Goal: Task Accomplishment & Management: Use online tool/utility

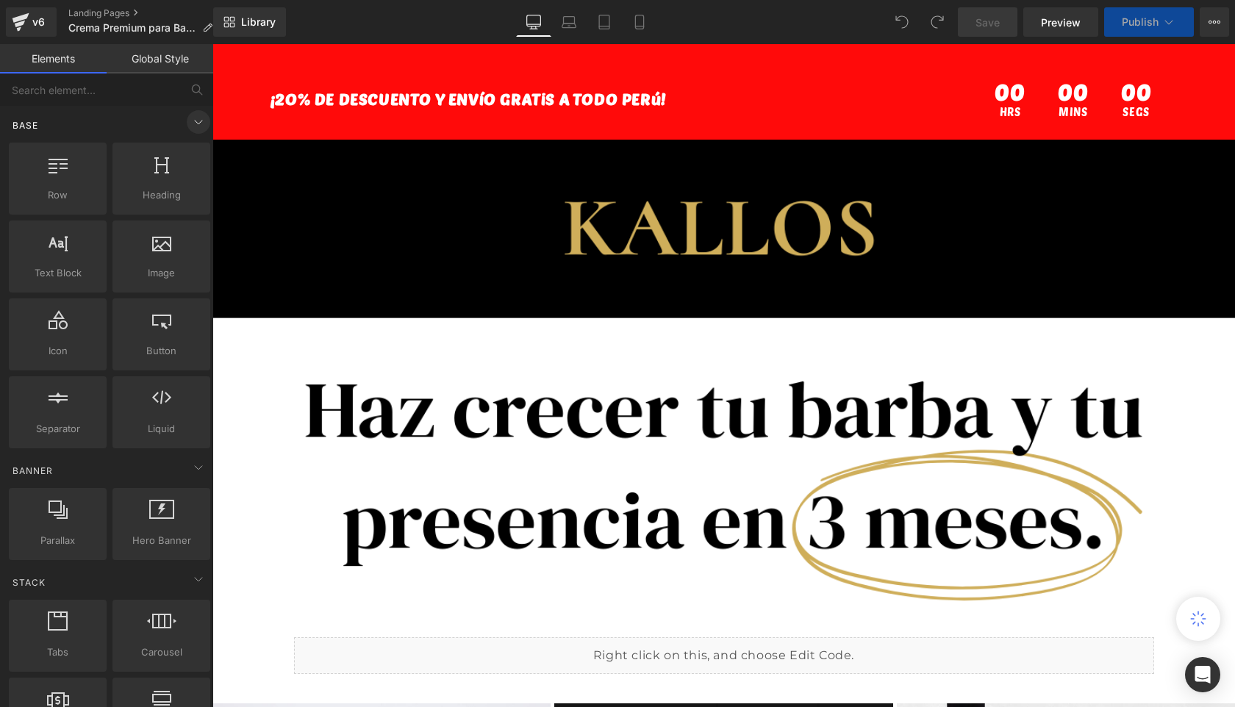
click at [195, 122] on icon at bounding box center [198, 123] width 7 height 4
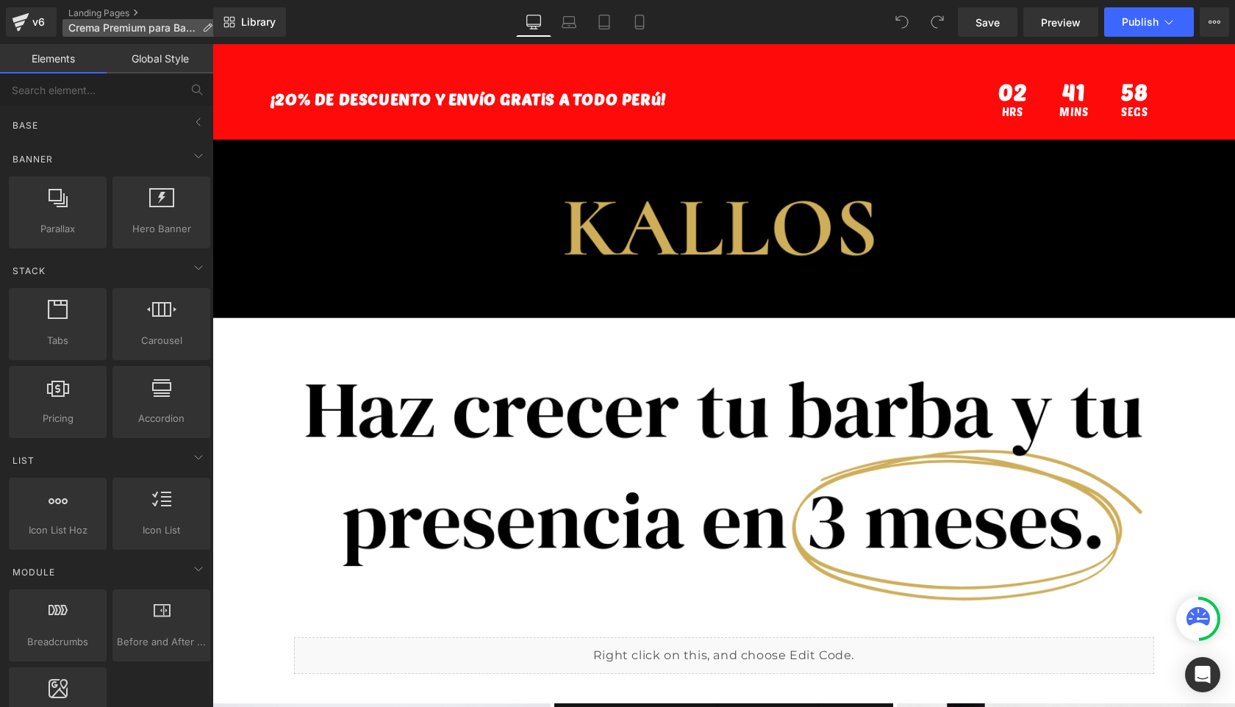
click at [168, 26] on span "Crema Premium para Barba" at bounding box center [132, 28] width 128 height 12
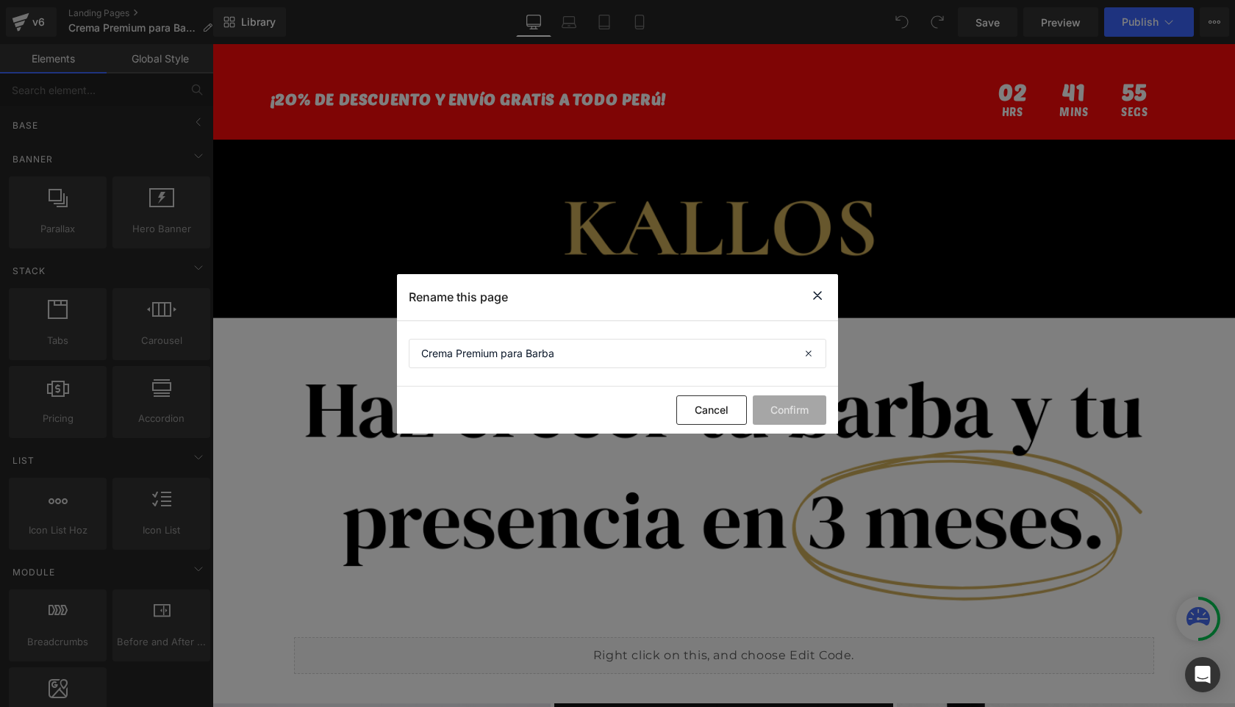
click at [820, 295] on icon at bounding box center [817, 296] width 18 height 18
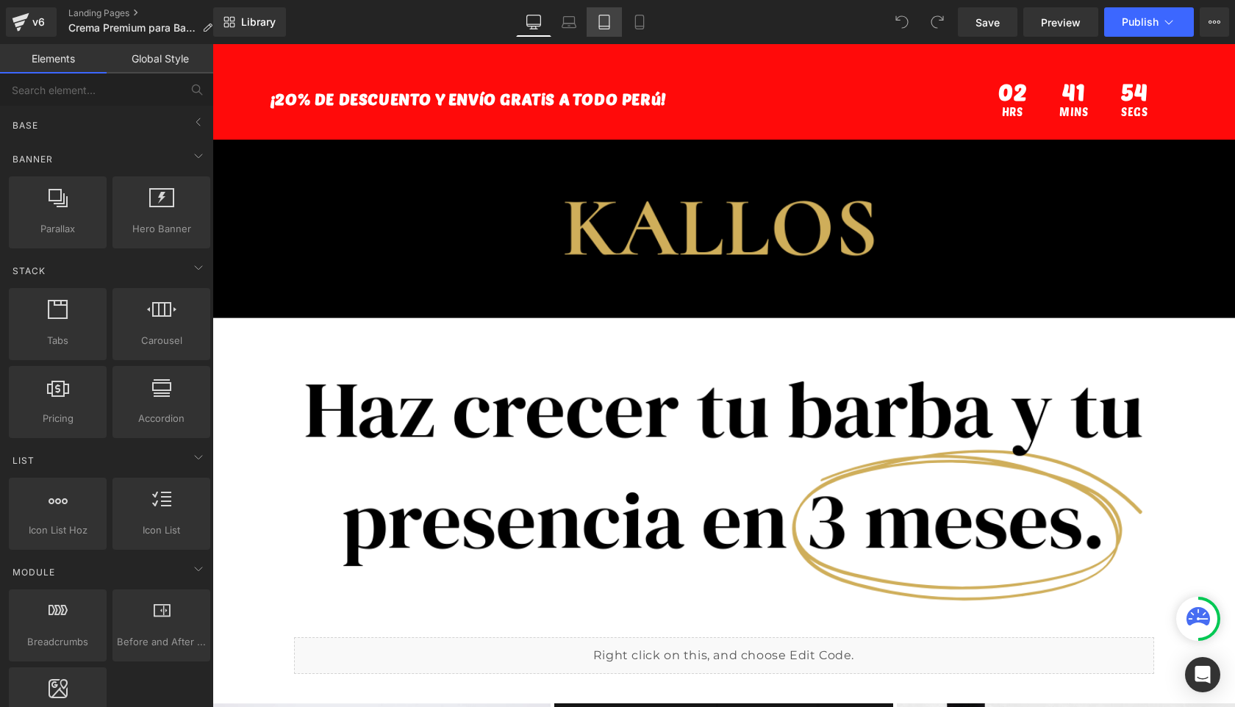
click at [611, 29] on icon at bounding box center [604, 22] width 15 height 15
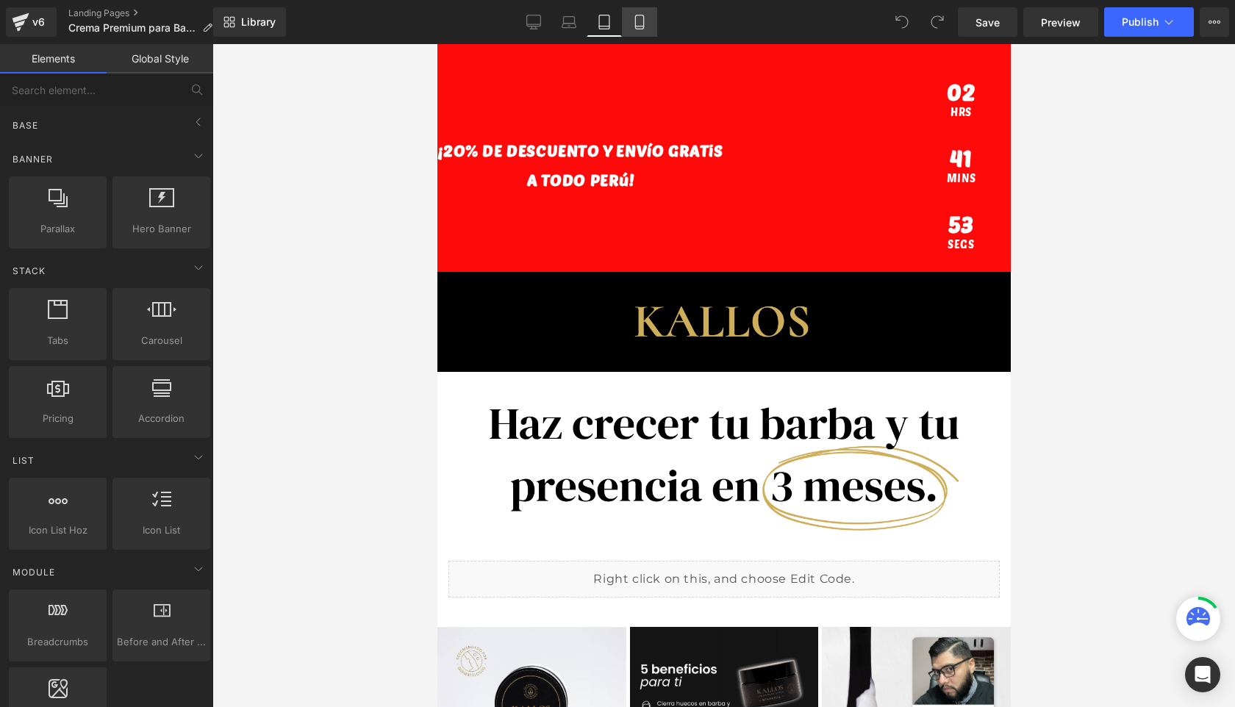
click at [630, 24] on link "Mobile" at bounding box center [639, 21] width 35 height 29
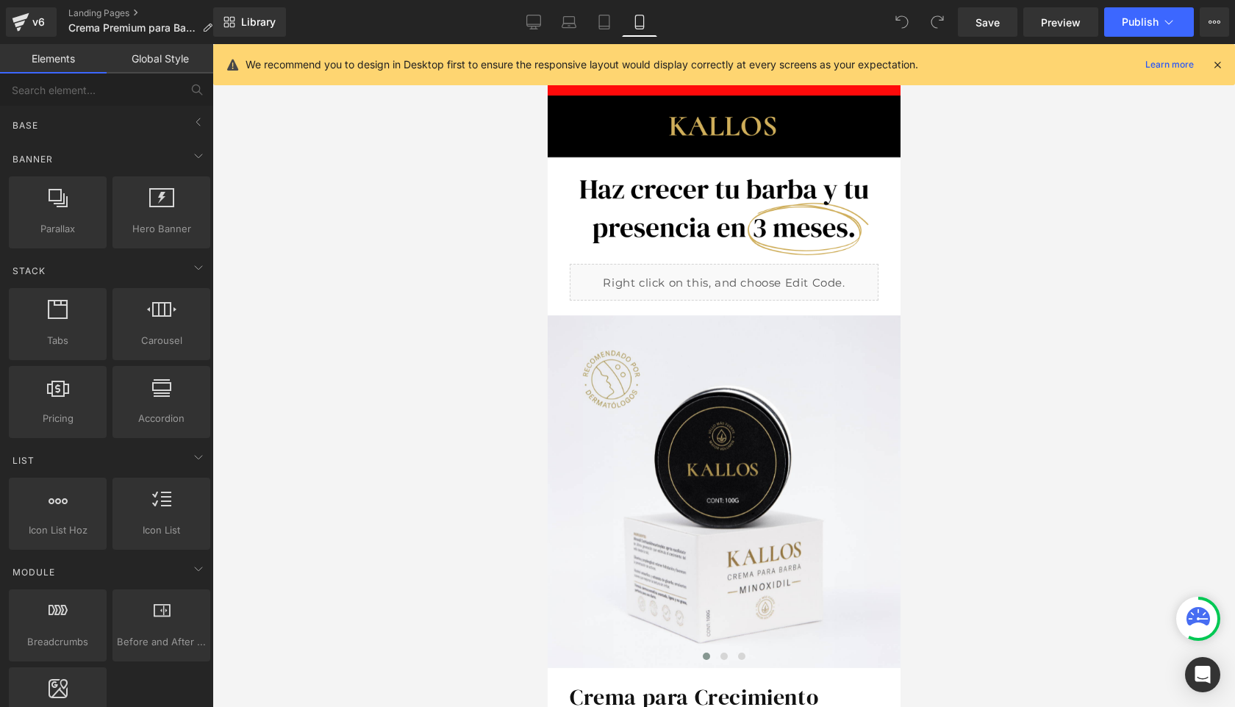
click at [1213, 64] on icon at bounding box center [1216, 64] width 13 height 13
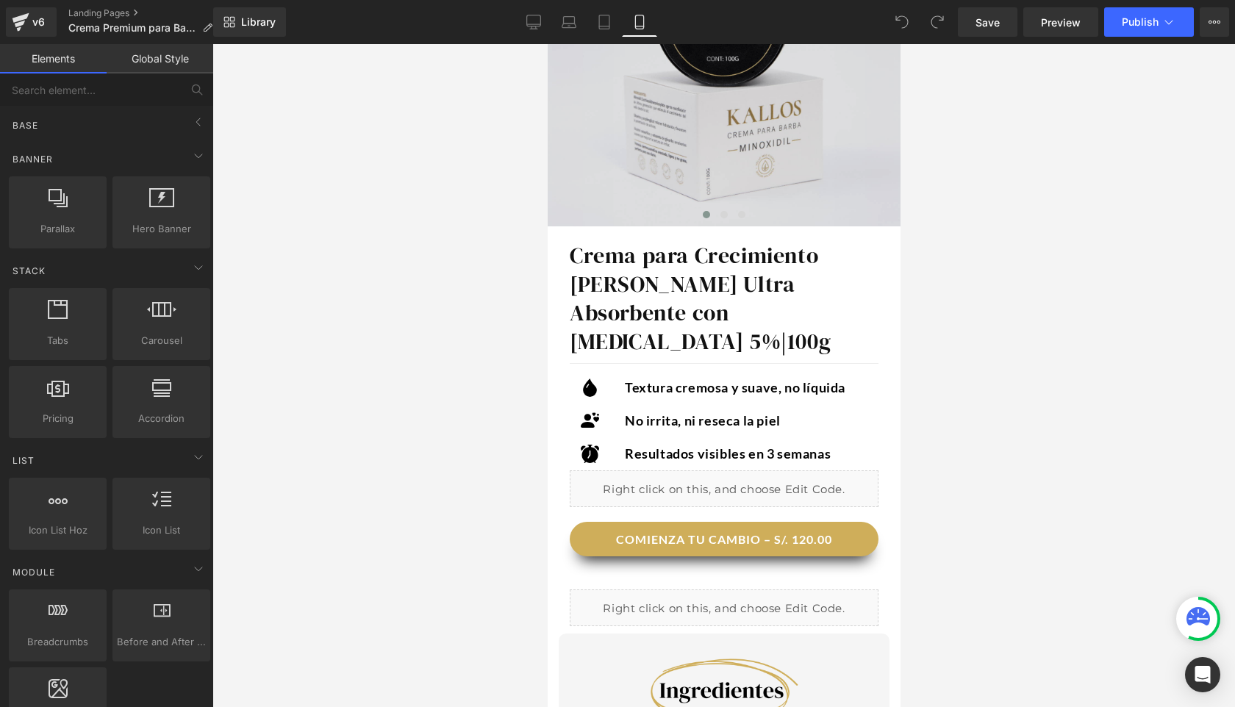
scroll to position [453, 0]
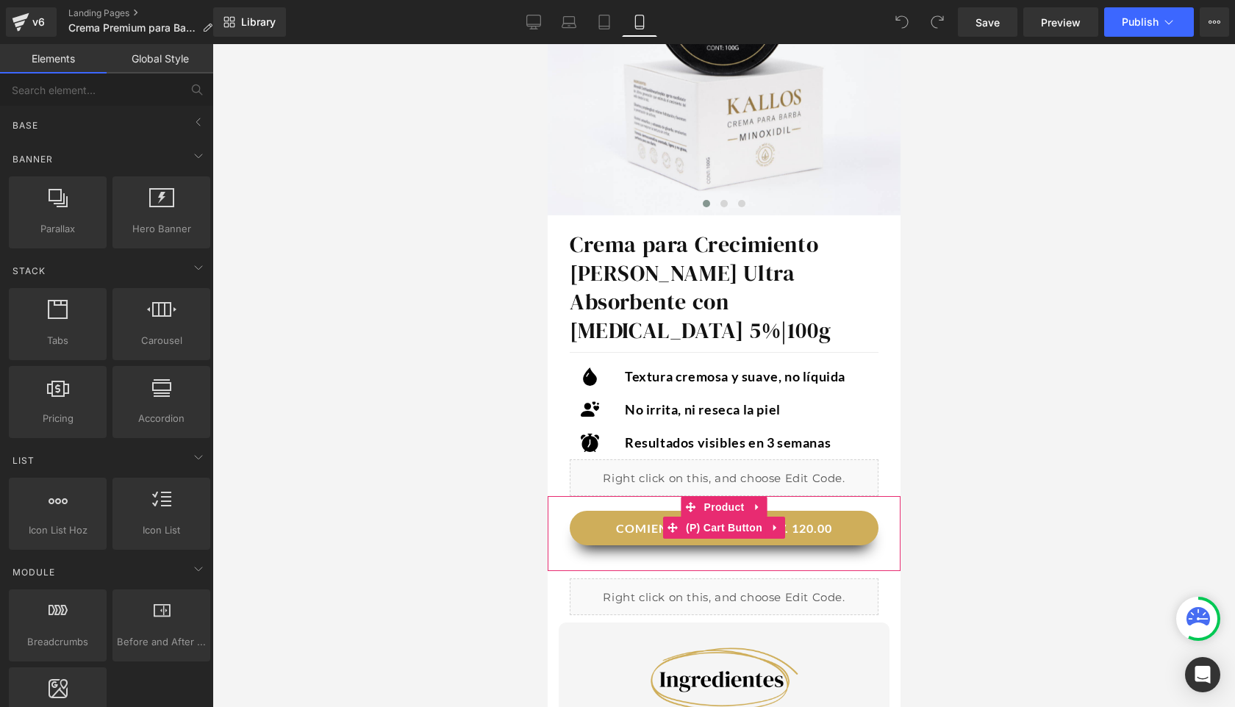
click at [650, 511] on button "COMIENZA TU CAMBIO – S/. 120.00" at bounding box center [723, 528] width 309 height 35
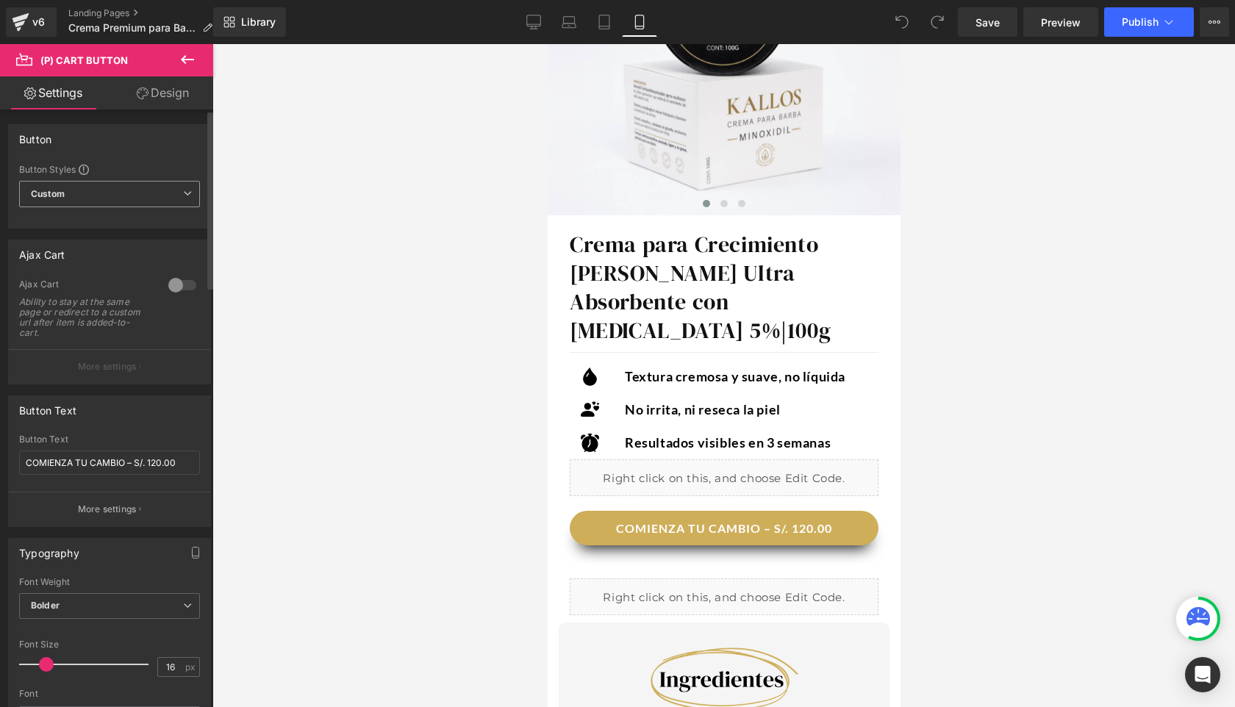
click at [124, 192] on span "Custom Setup Global Style" at bounding box center [109, 194] width 181 height 26
click at [124, 192] on span "Custom Setup Global Style" at bounding box center [106, 194] width 175 height 26
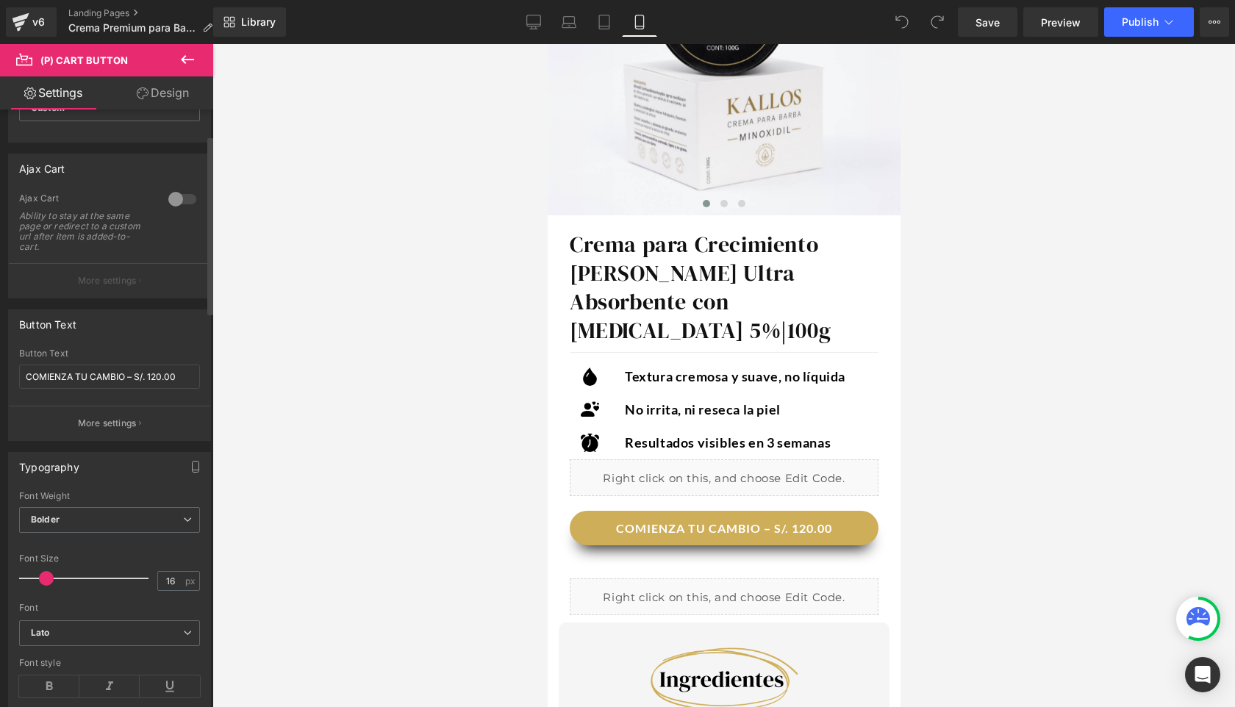
scroll to position [134, 0]
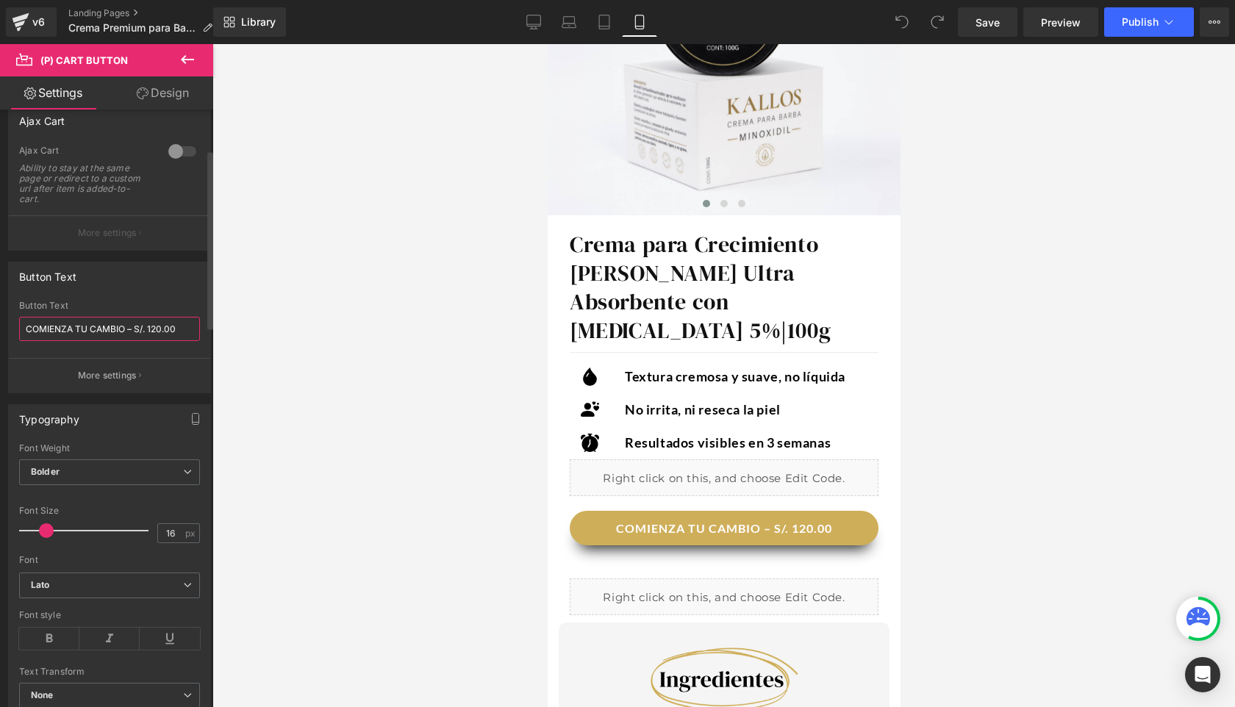
click at [158, 330] on input "COMIENZA TU CAMBIO – S/. 120.00" at bounding box center [109, 329] width 181 height 24
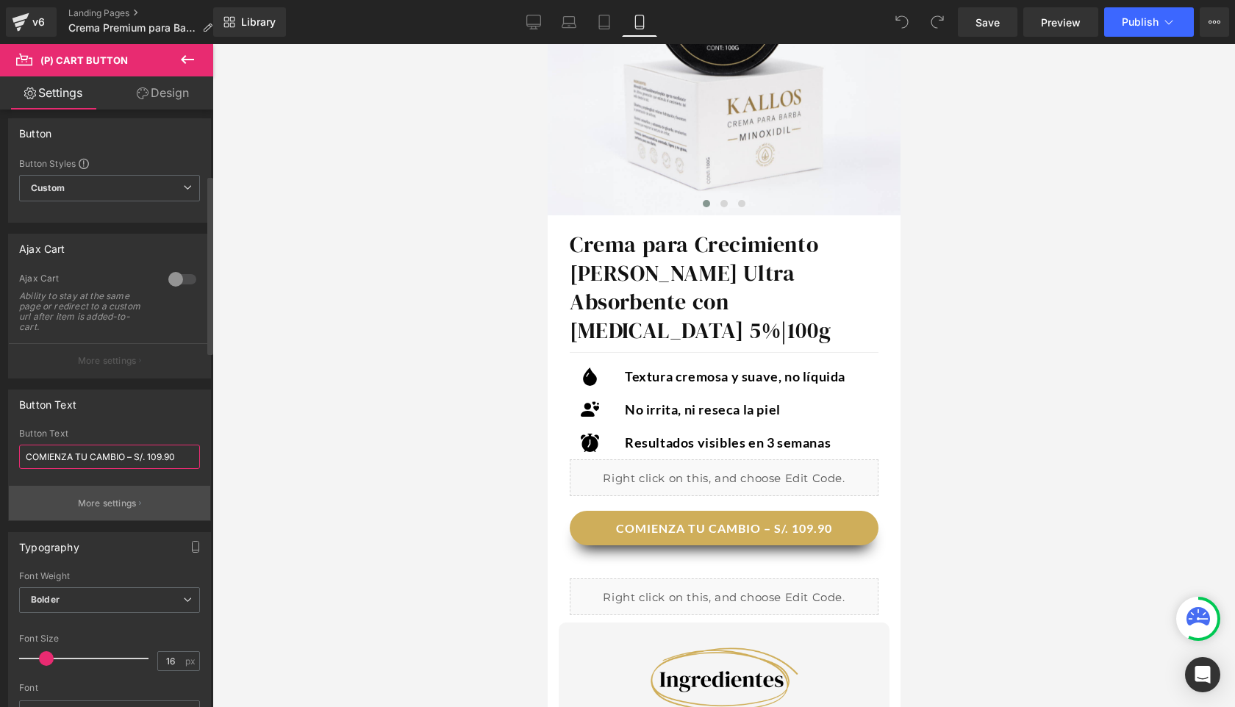
scroll to position [0, 0]
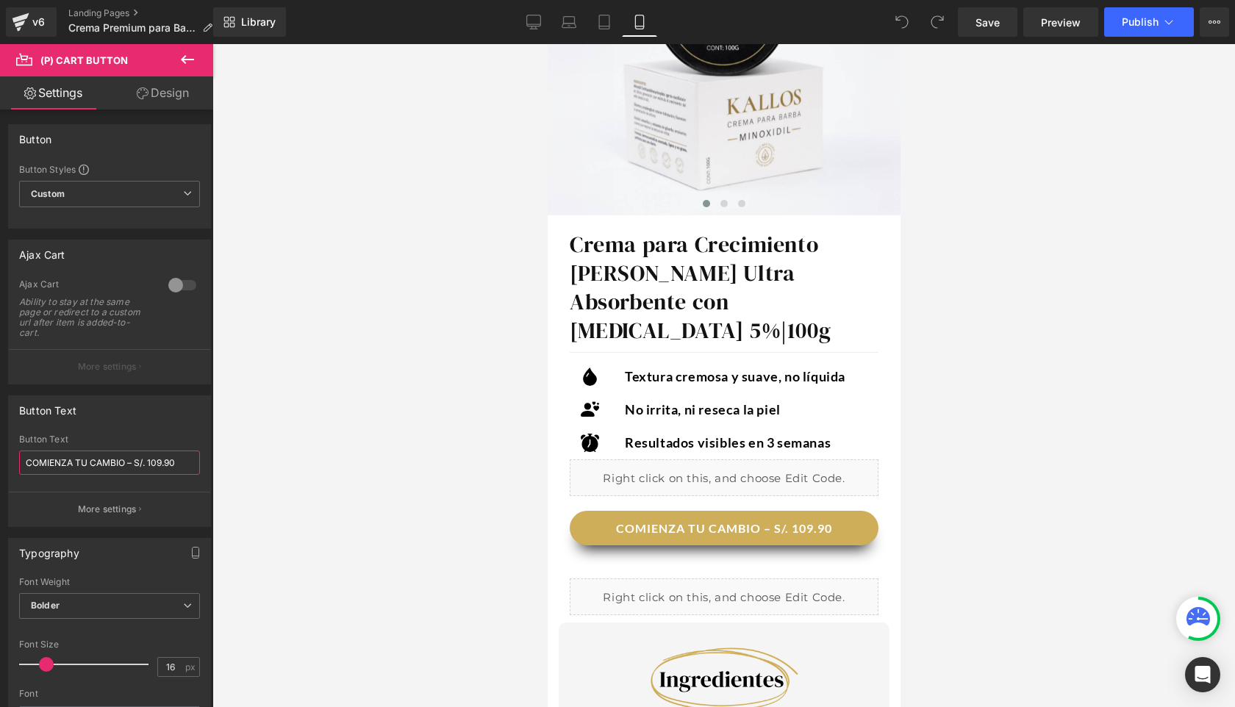
type input "COMIENZA TU CAMBIO – S/. 109.90"
click at [183, 54] on icon at bounding box center [188, 60] width 18 height 18
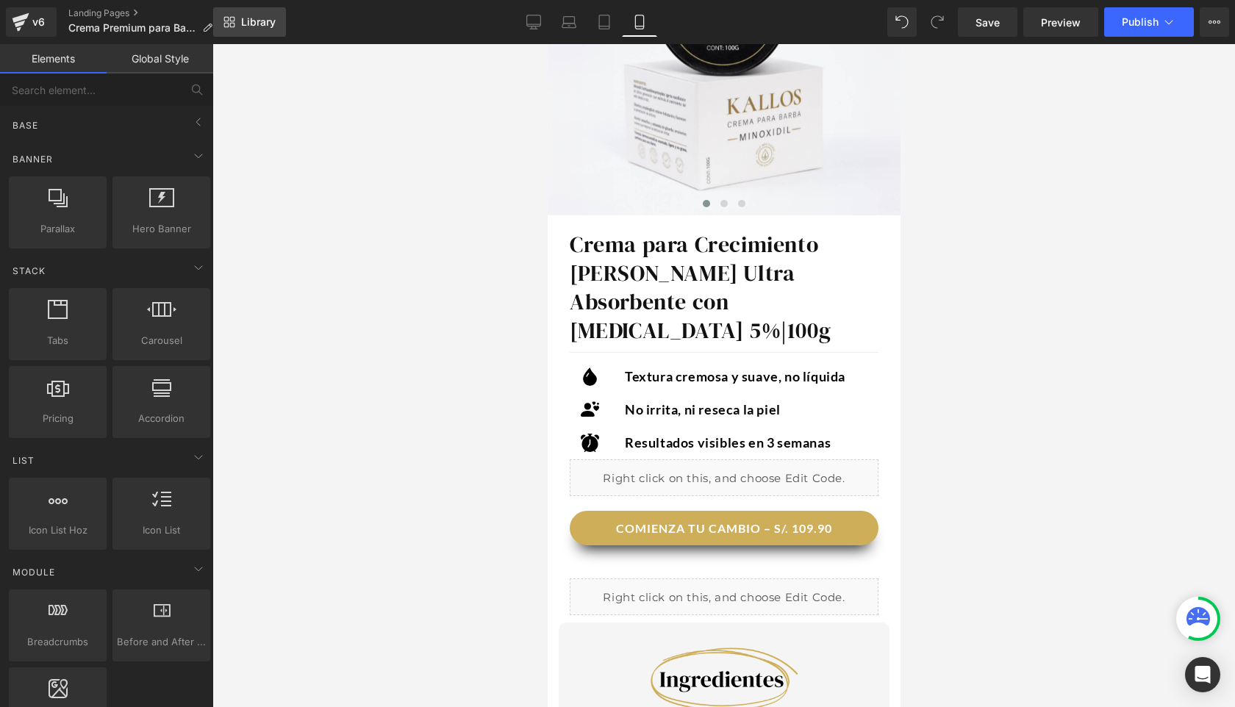
click at [249, 32] on link "Library" at bounding box center [249, 21] width 73 height 29
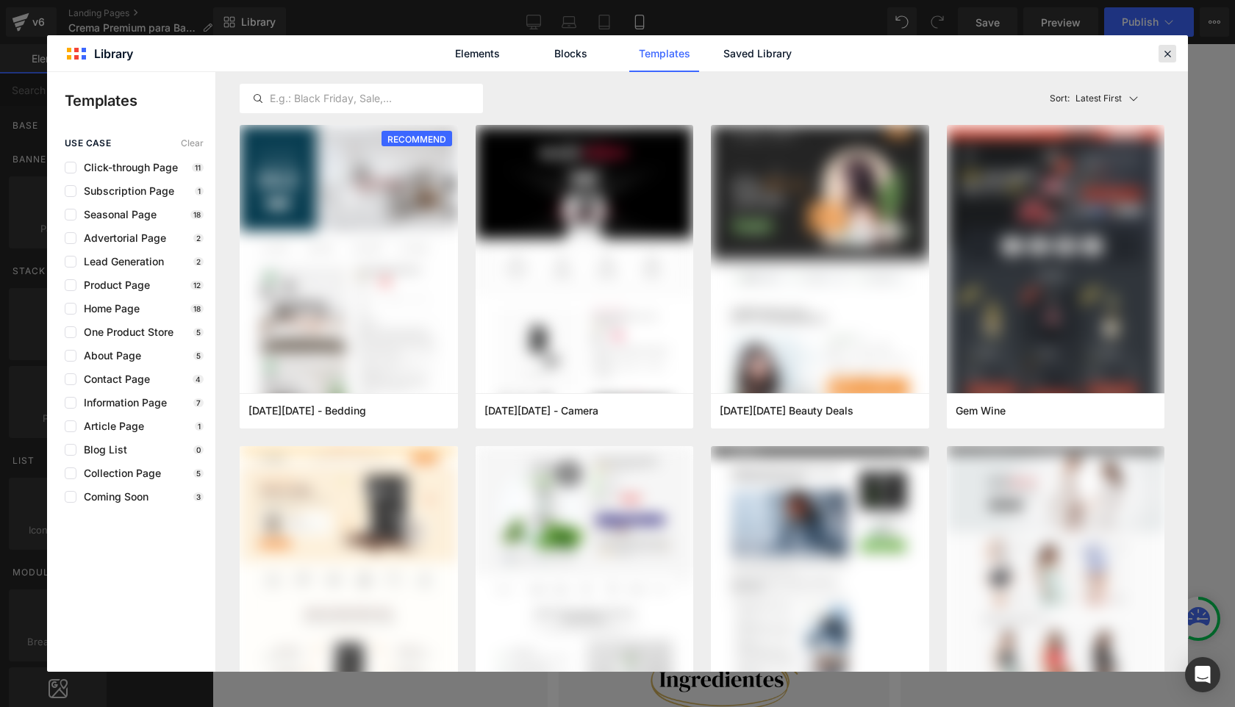
click at [1165, 50] on icon at bounding box center [1166, 53] width 13 height 13
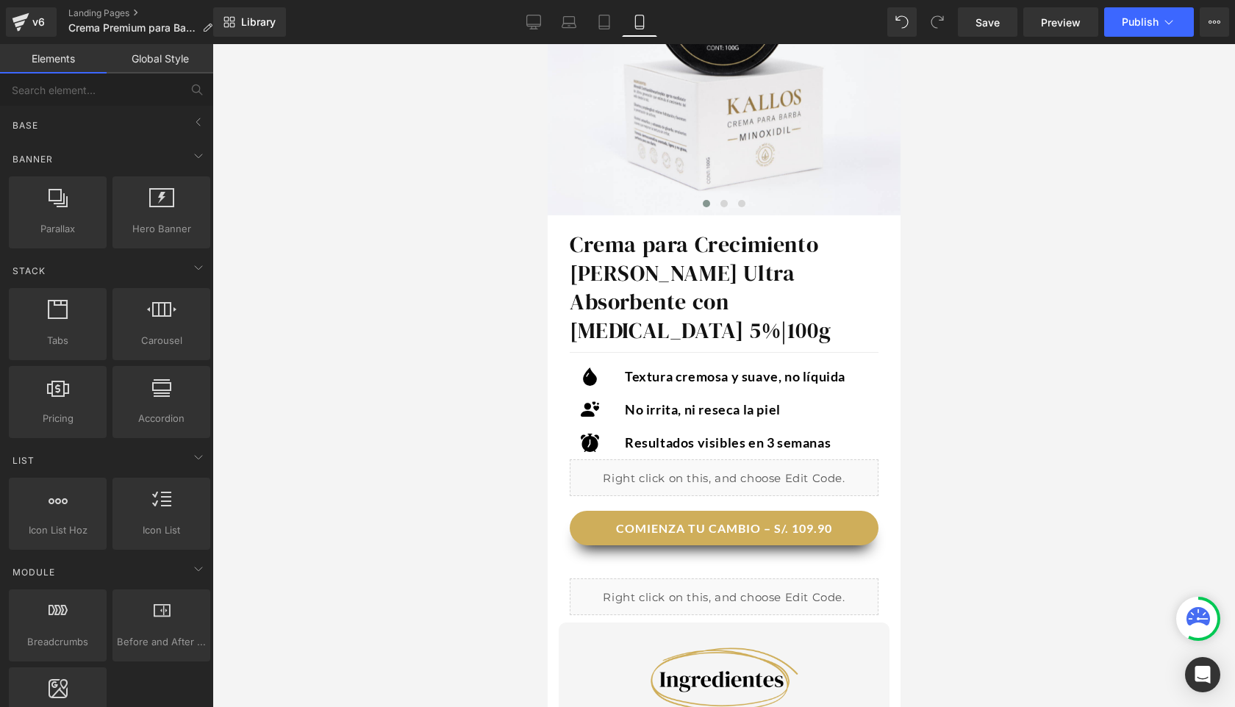
click at [145, 57] on link "Global Style" at bounding box center [160, 58] width 107 height 29
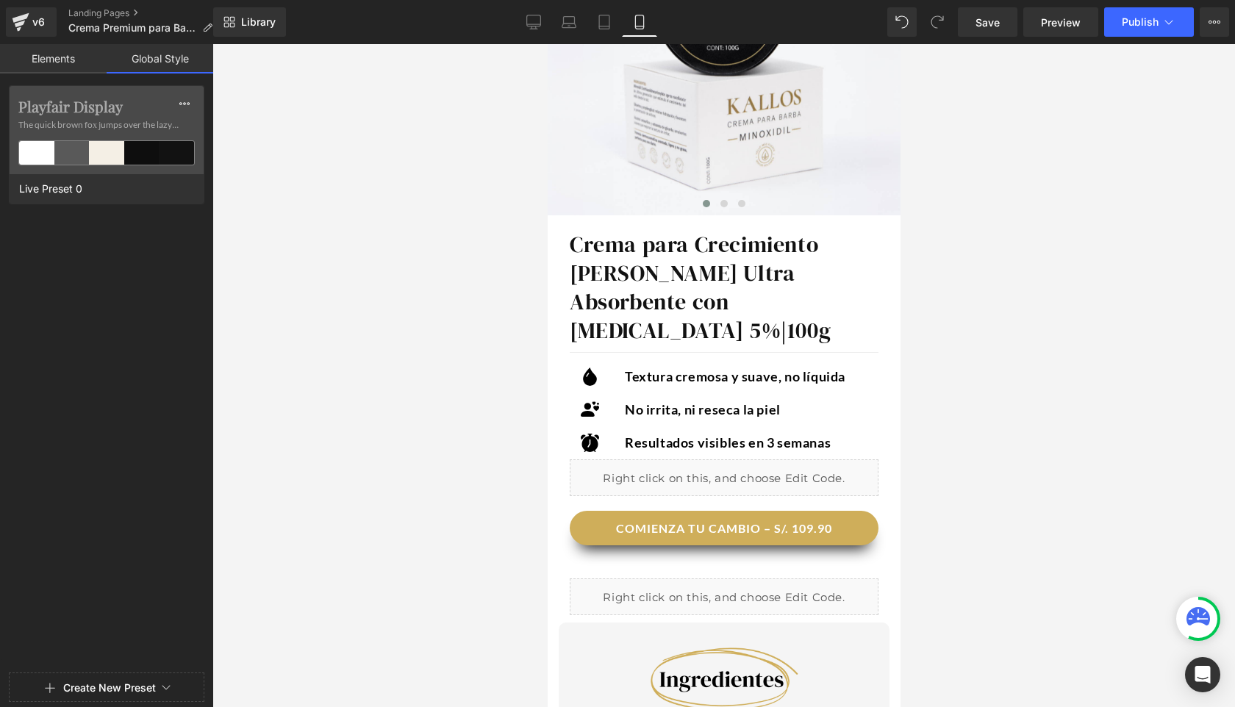
click at [57, 65] on link "Elements" at bounding box center [53, 58] width 107 height 29
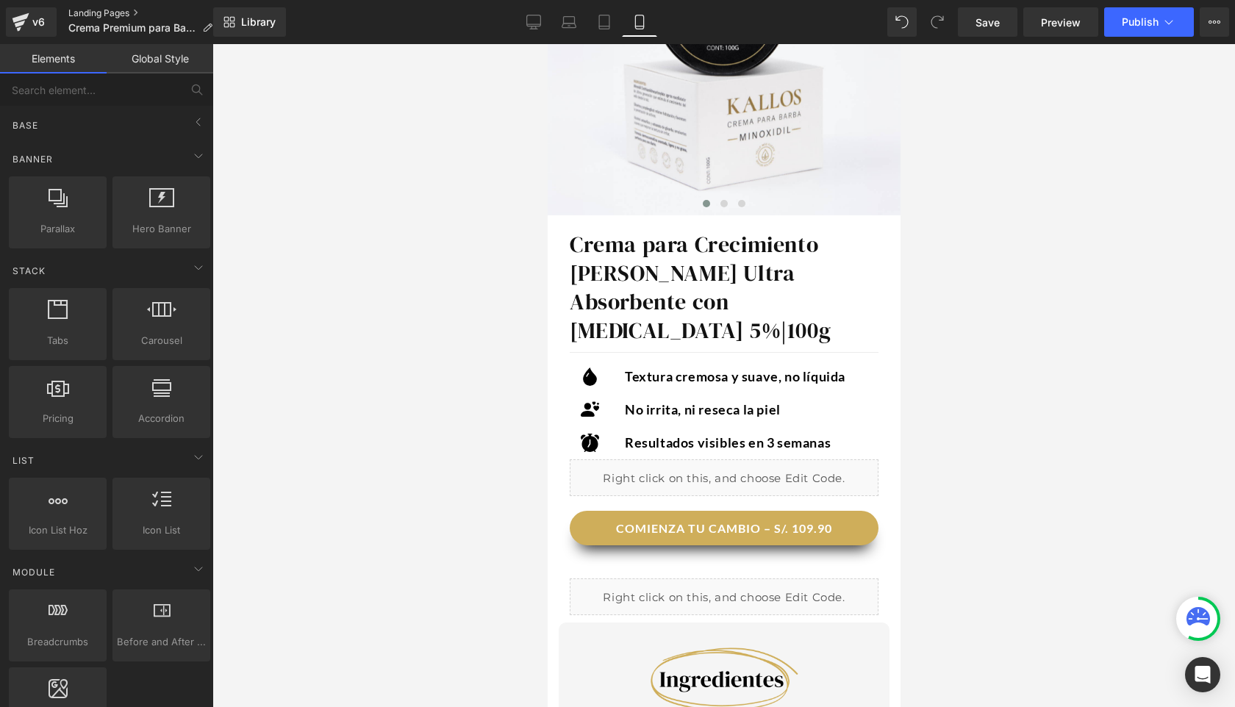
click at [134, 10] on link "Landing Pages" at bounding box center [146, 13] width 156 height 12
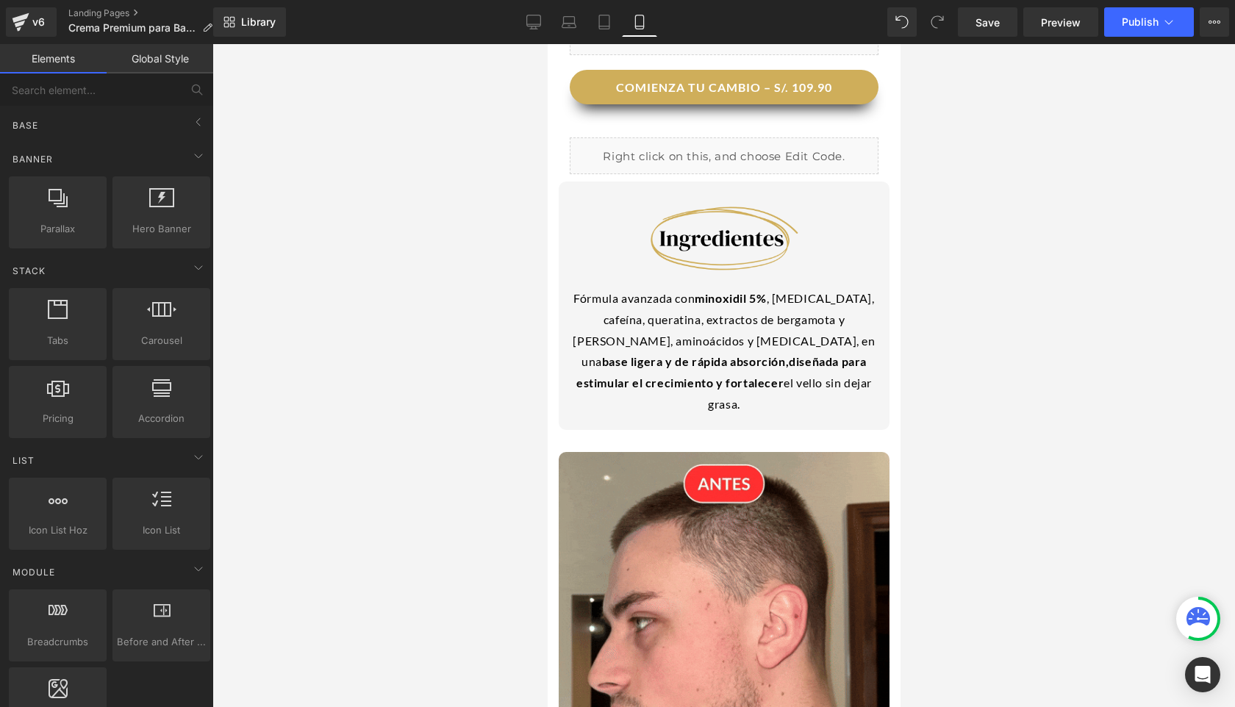
scroll to position [892, 0]
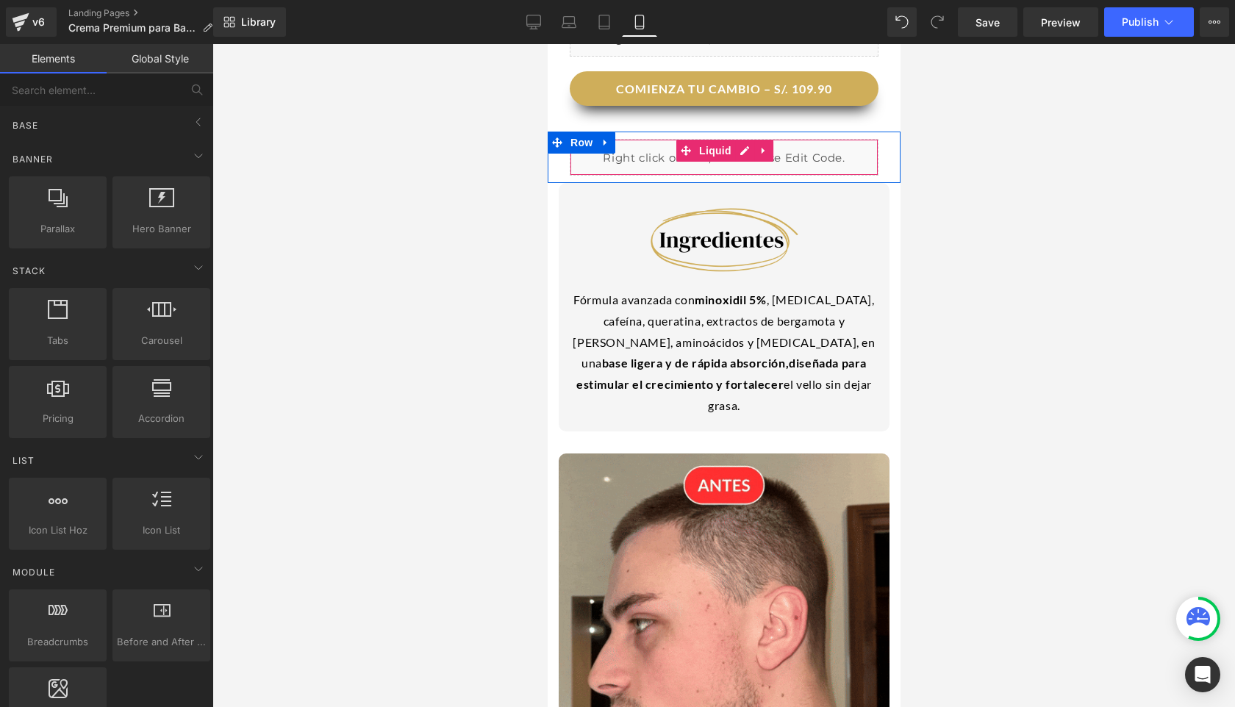
click at [644, 139] on div "Liquid" at bounding box center [723, 157] width 309 height 37
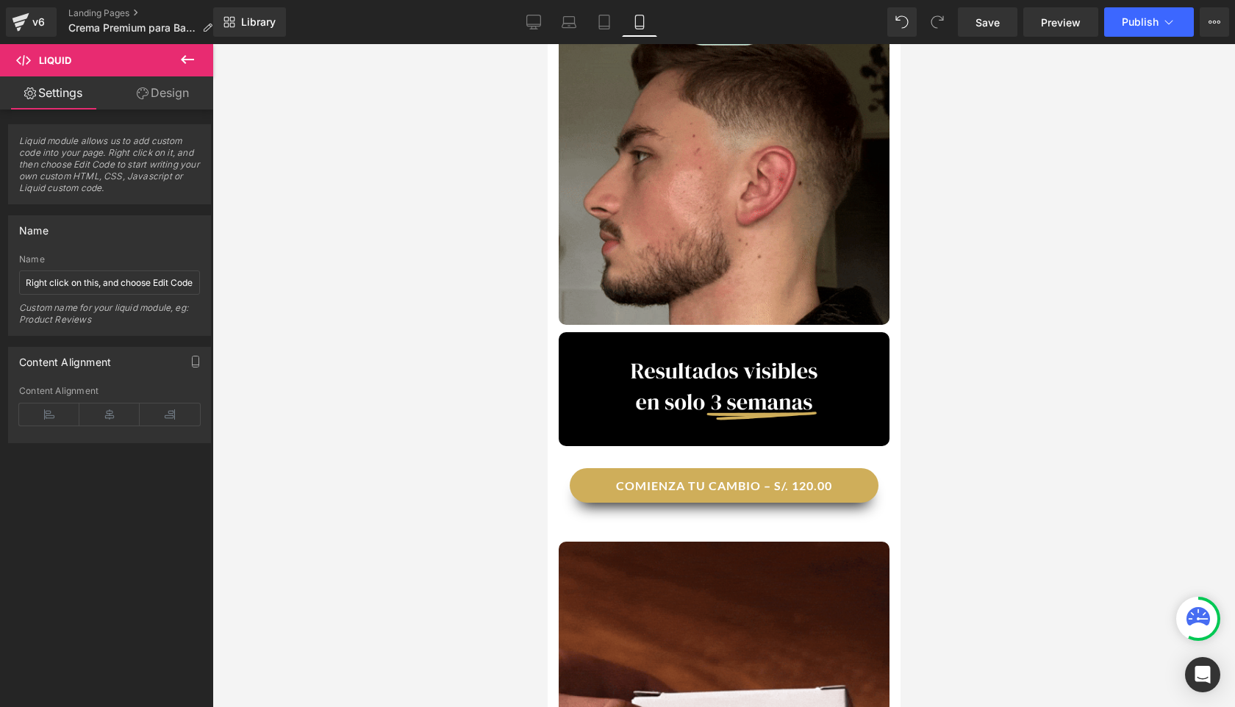
scroll to position [1380, 0]
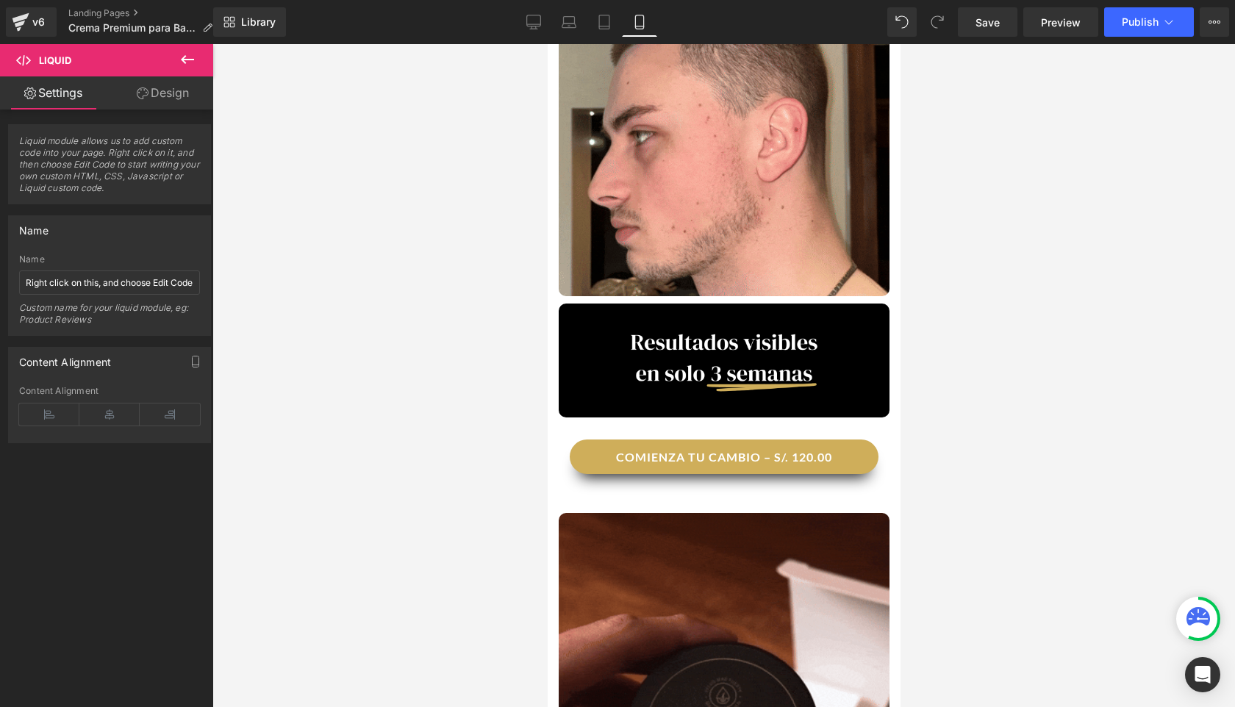
click at [639, 439] on button "COMIENZA TU CAMBIO – S/. 120.00" at bounding box center [723, 456] width 309 height 35
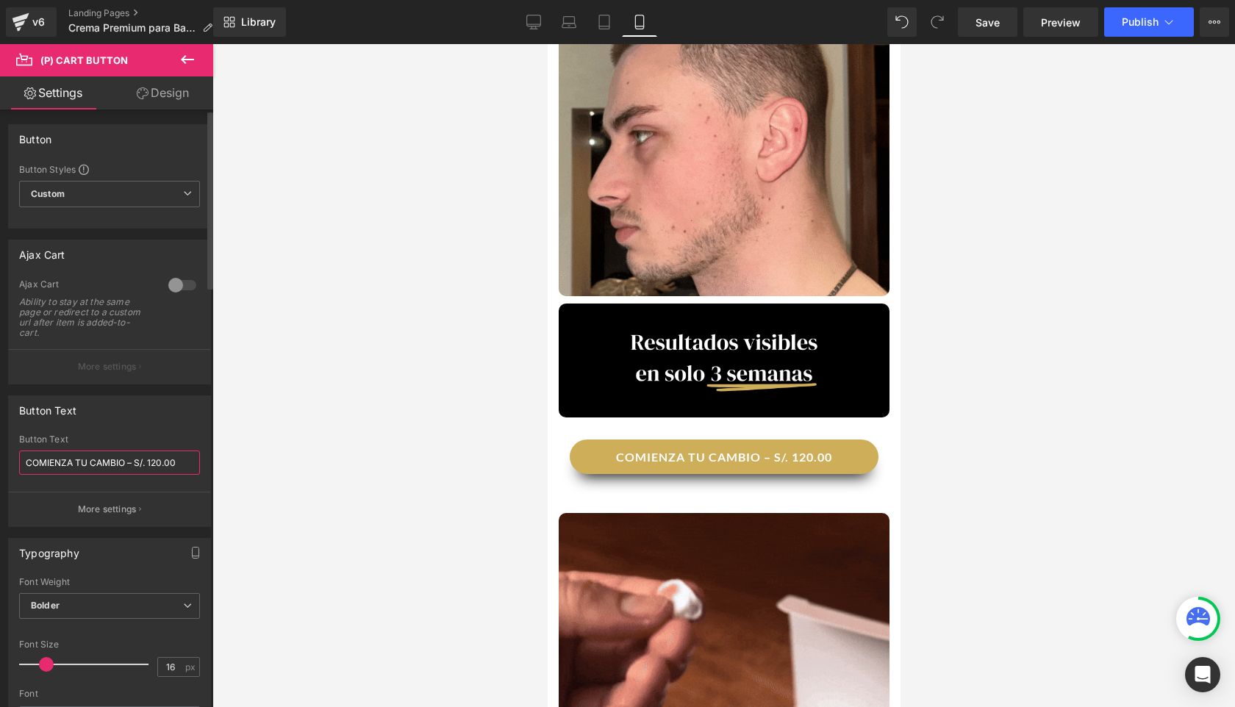
click at [160, 459] on input "COMIENZA TU CAMBIO – S/. 120.00" at bounding box center [109, 462] width 181 height 24
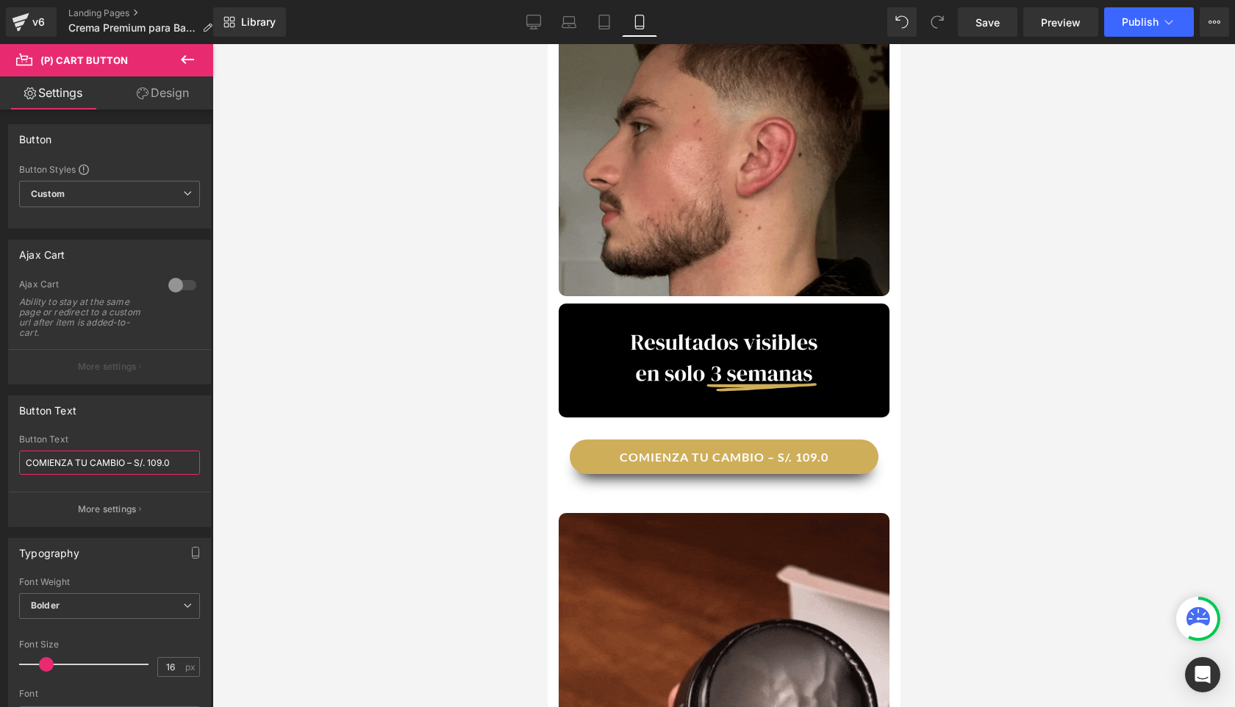
type input "COMIENZA TU CAMBIO – S/. 109.90"
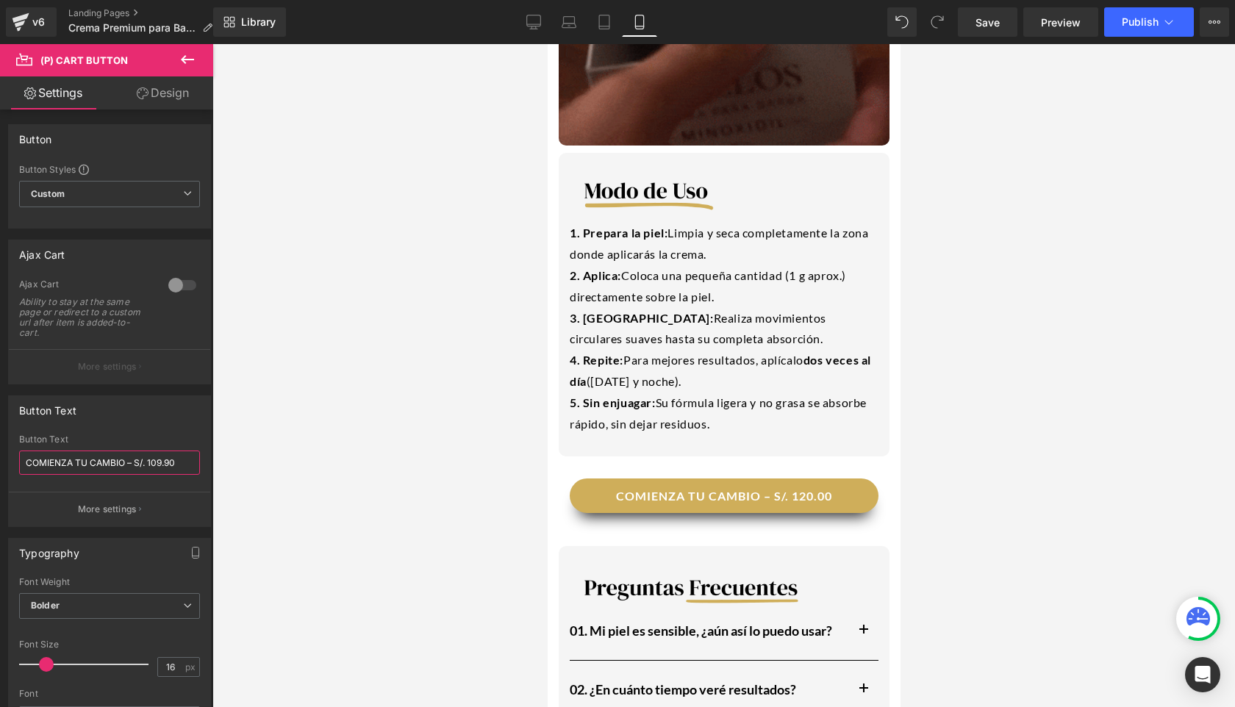
scroll to position [2266, 0]
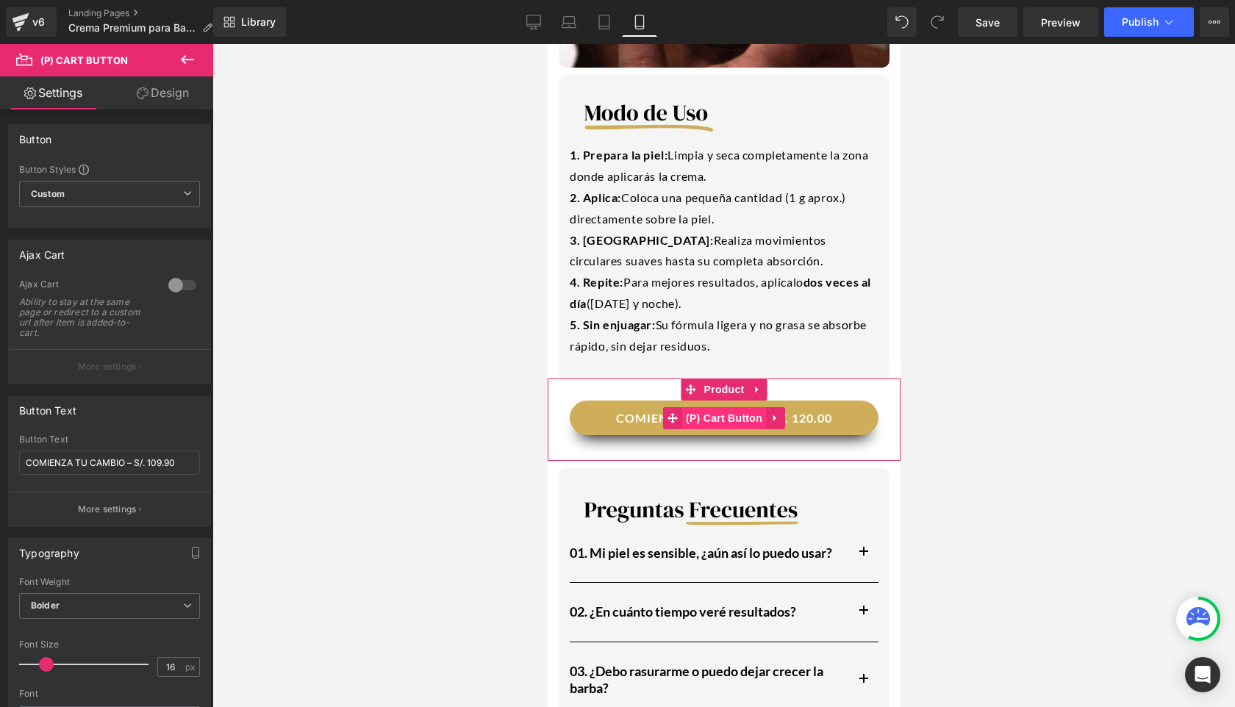
click at [761, 407] on span "(P) Cart Button" at bounding box center [723, 418] width 84 height 22
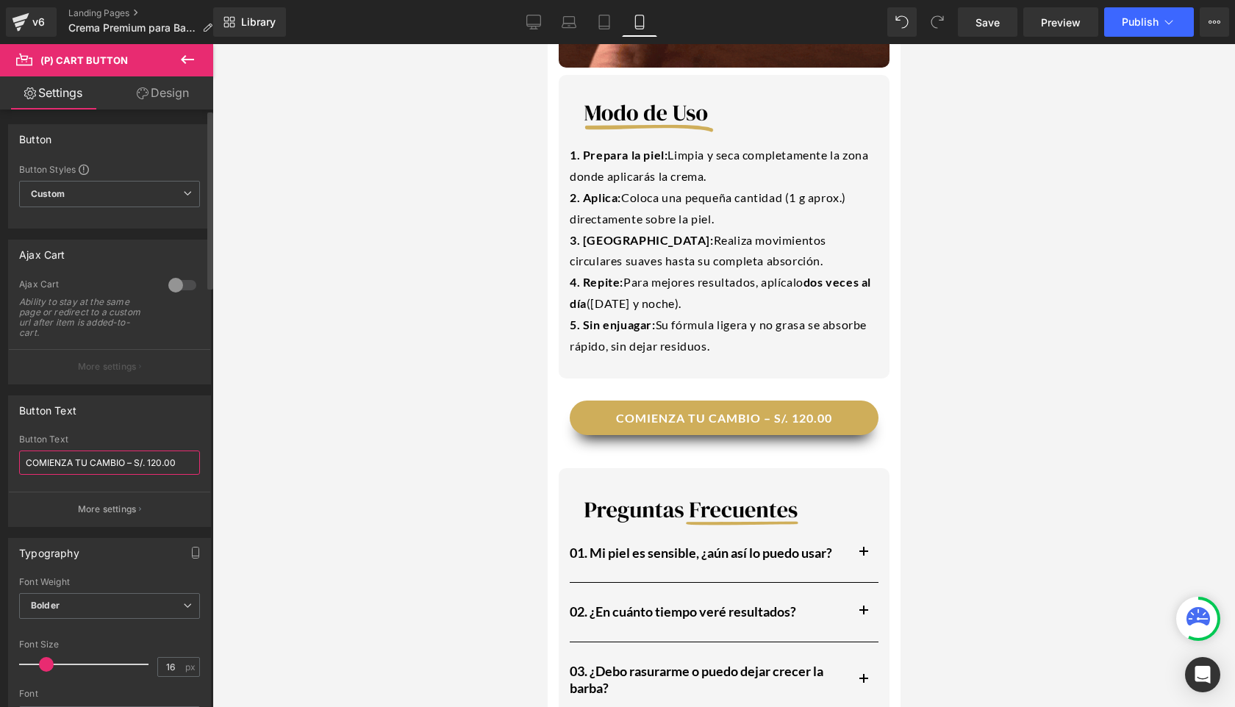
click at [157, 459] on input "COMIENZA TU CAMBIO – S/. 120.00" at bounding box center [109, 462] width 181 height 24
type input "COMIENZA TU CAMBIO – S/. 109.90"
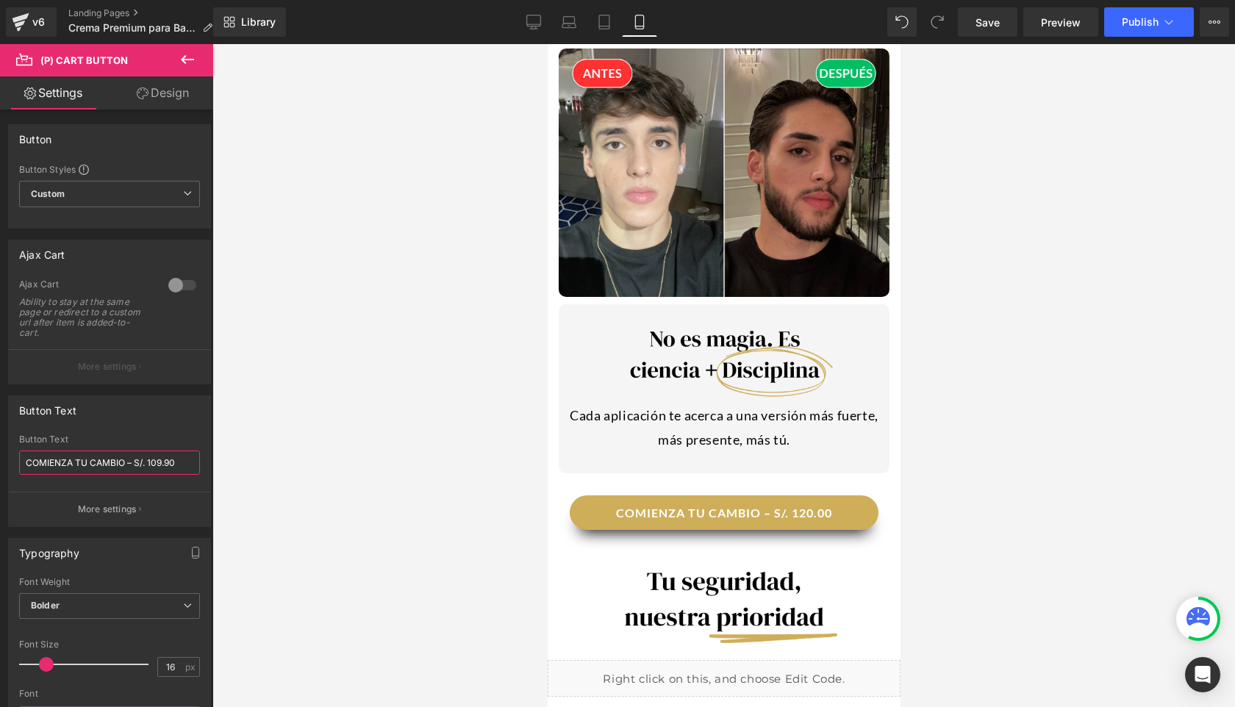
scroll to position [3096, 0]
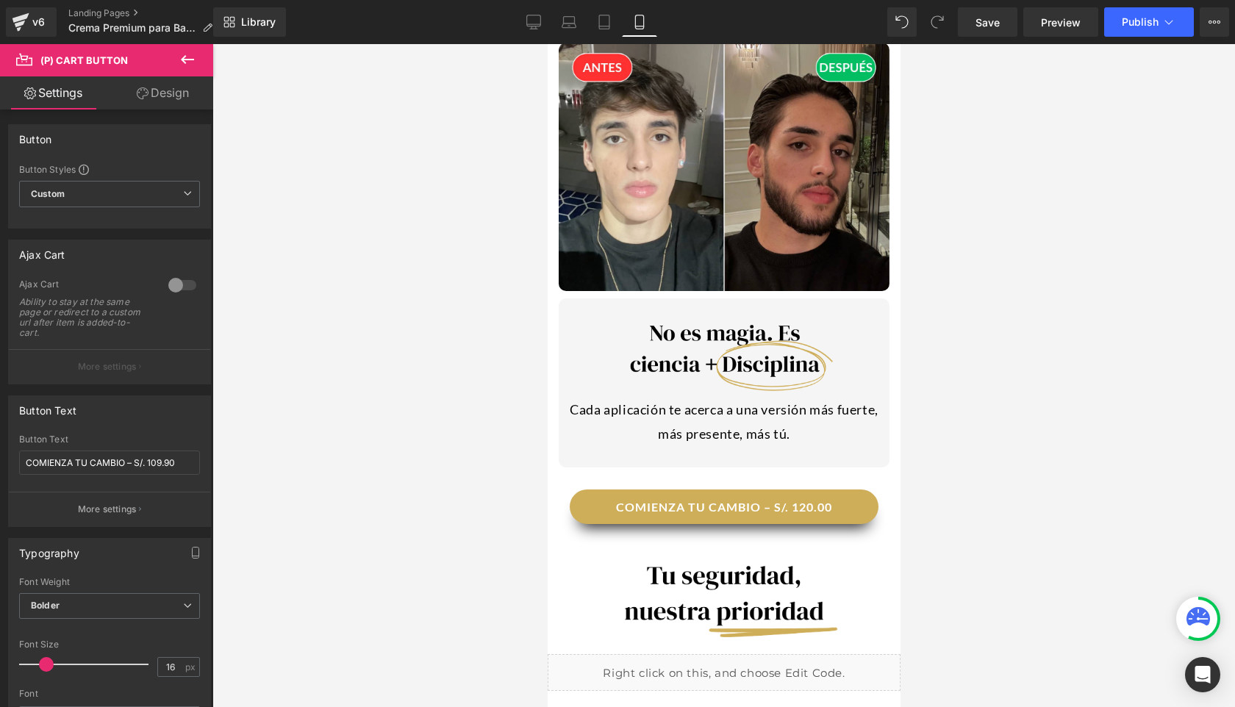
click at [794, 489] on button "COMIENZA TU CAMBIO – S/. 120.00" at bounding box center [723, 506] width 309 height 35
click at [159, 464] on input "COMIENZA TU CAMBIO – S/. 120.00" at bounding box center [109, 462] width 181 height 24
type input "COMIENZA TU CAMBIO – S/. 109.90"
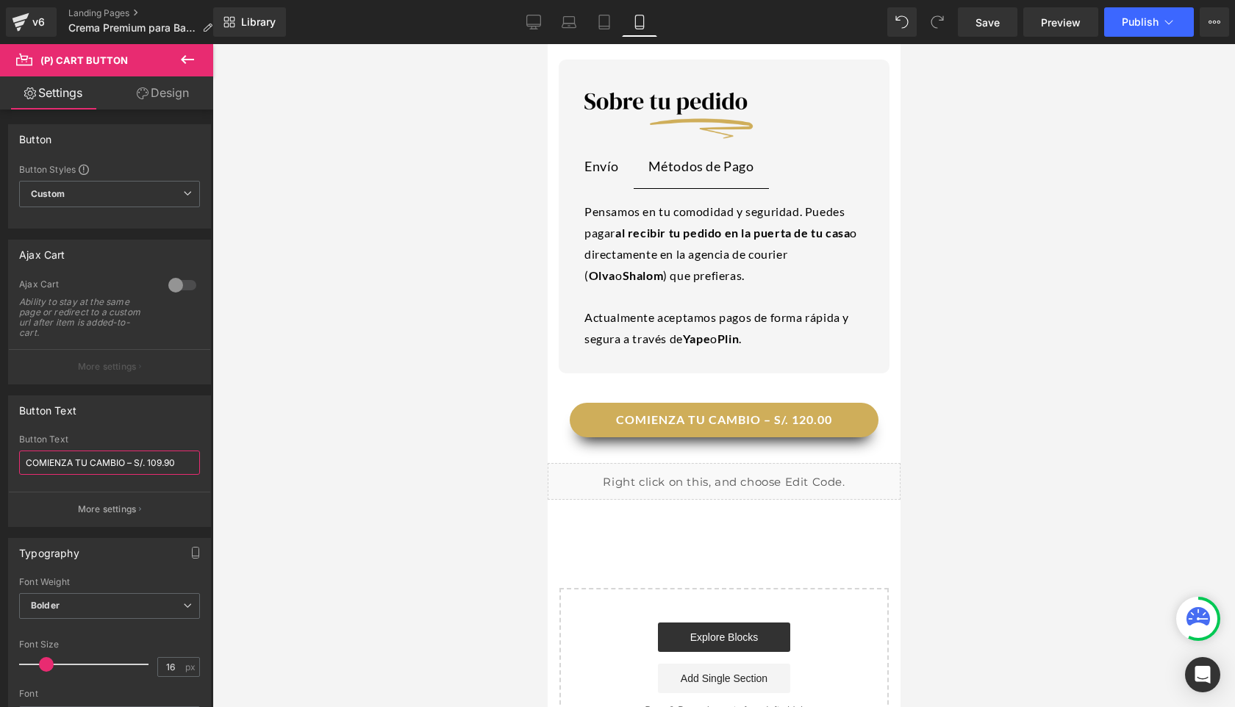
scroll to position [3849, 0]
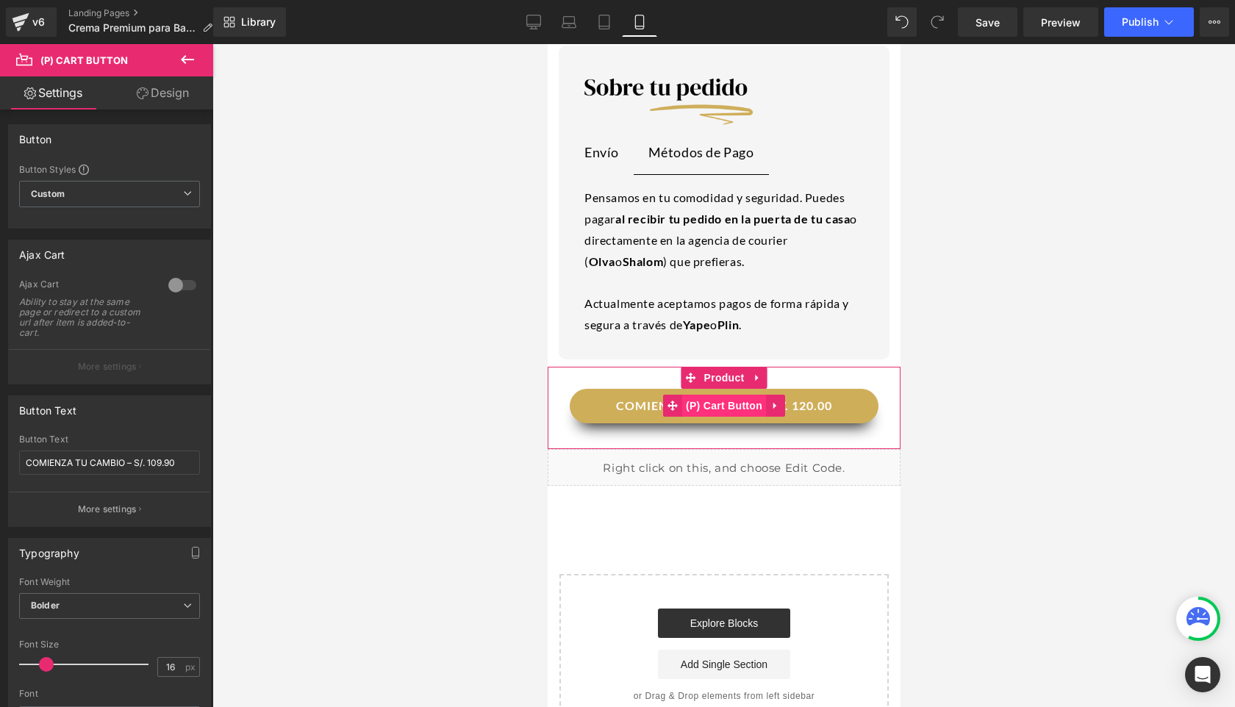
click at [725, 395] on span "(P) Cart Button" at bounding box center [723, 406] width 84 height 22
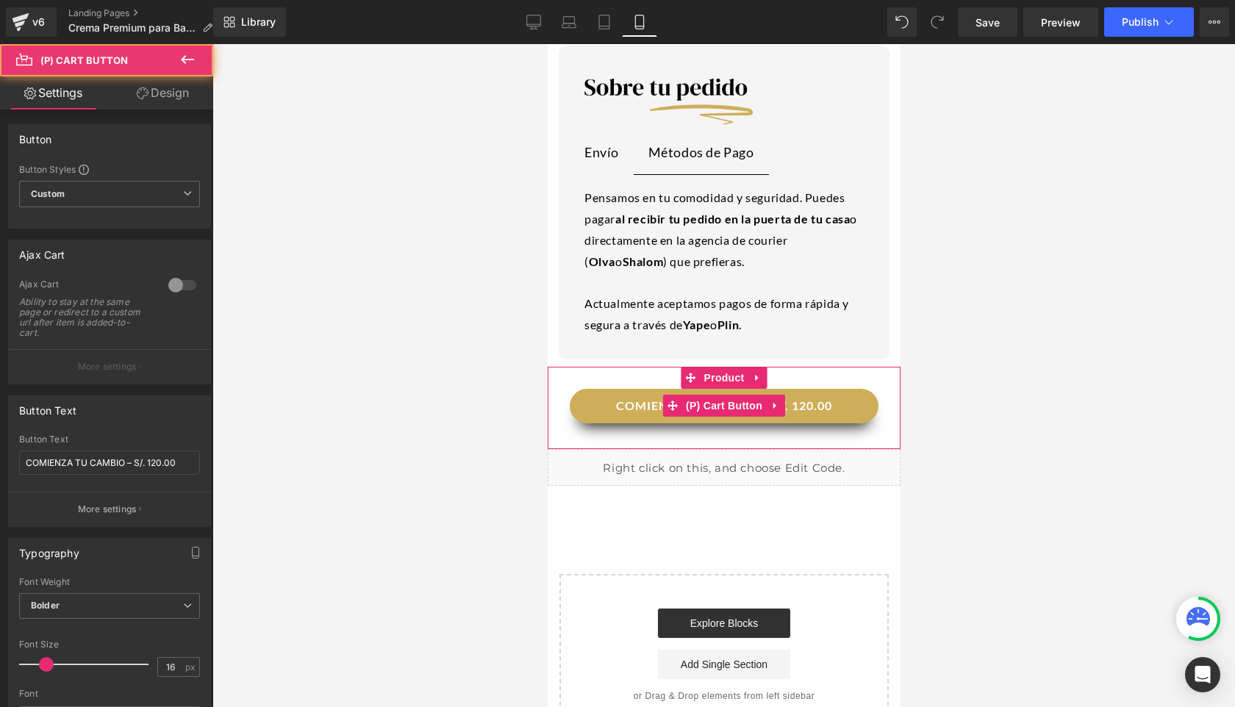
click at [853, 389] on button "COMIENZA TU CAMBIO – S/. 120.00" at bounding box center [723, 406] width 309 height 35
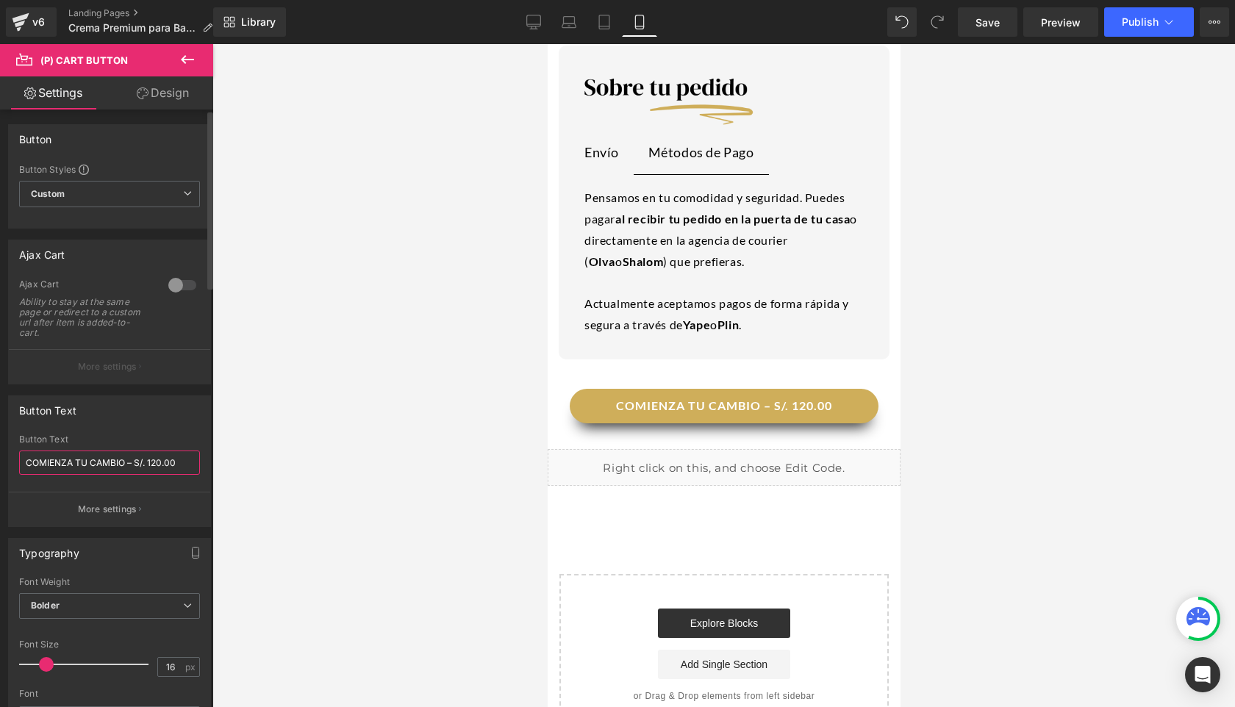
click at [159, 463] on input "COMIENZA TU CAMBIO – S/. 120.00" at bounding box center [109, 462] width 181 height 24
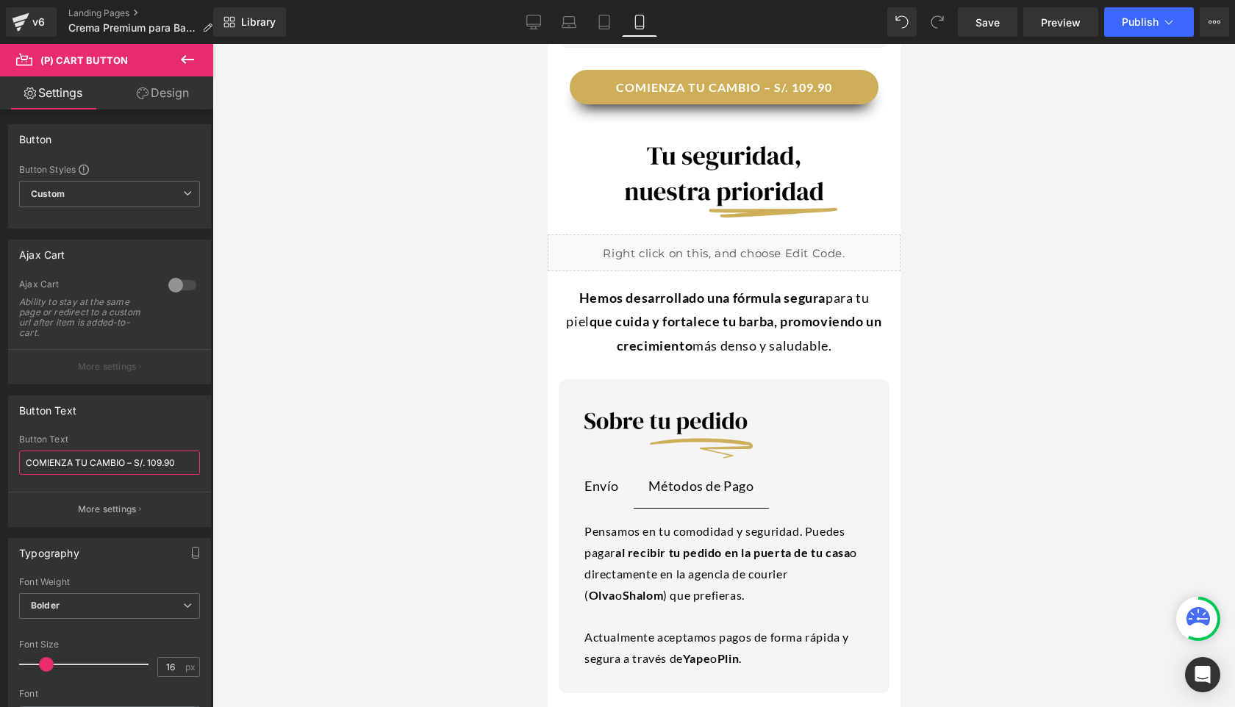
scroll to position [3396, 0]
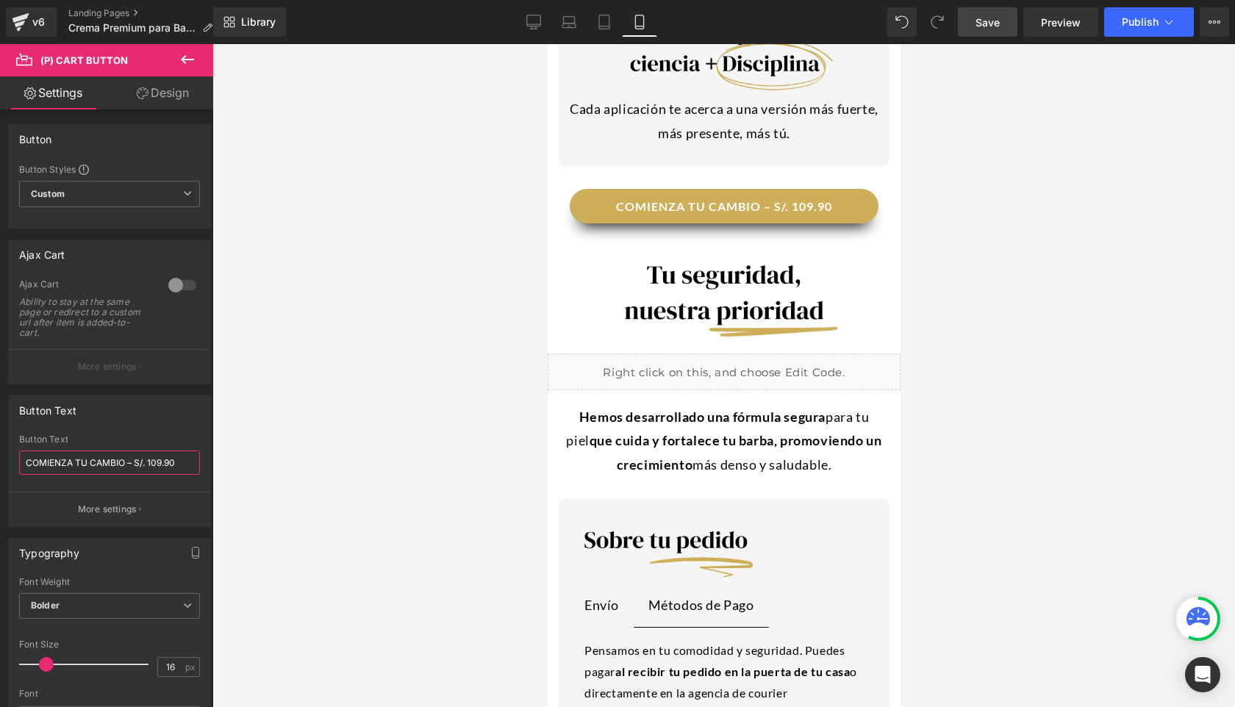
type input "COMIENZA TU CAMBIO – S/. 109.90"
click at [984, 33] on link "Save" at bounding box center [987, 21] width 60 height 29
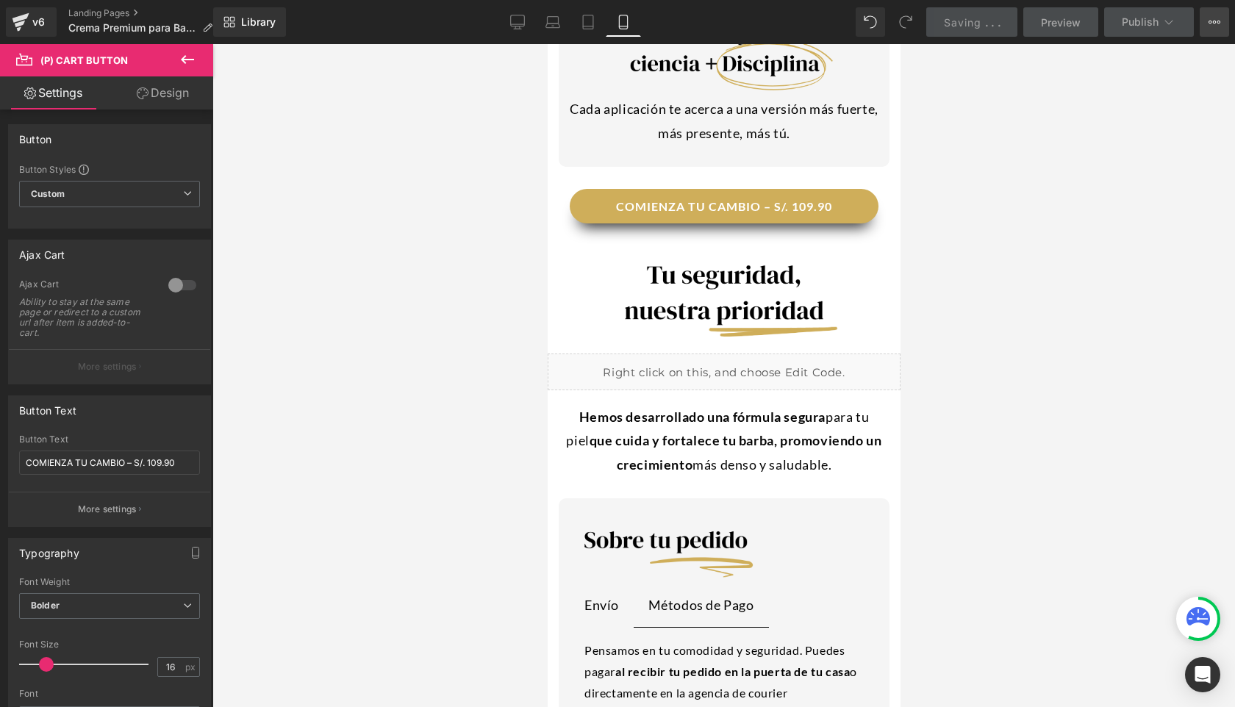
click at [1208, 26] on icon at bounding box center [1214, 22] width 12 height 12
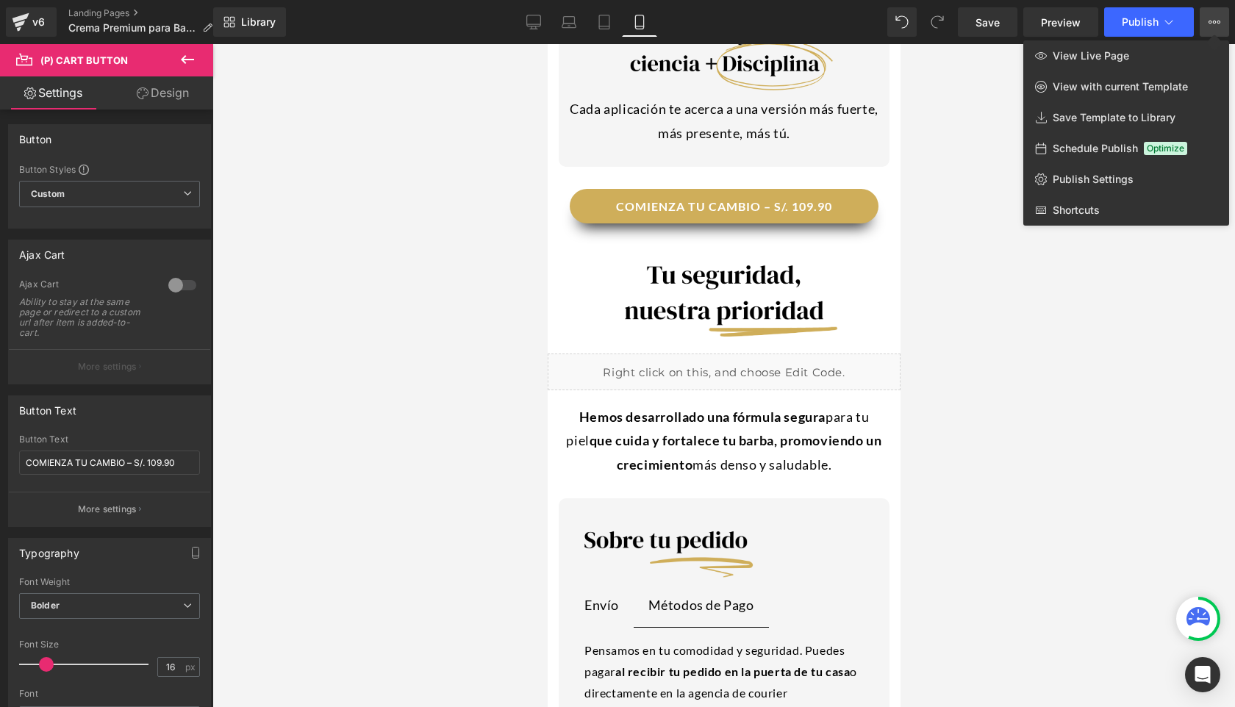
click at [409, 254] on div at bounding box center [723, 375] width 1022 height 663
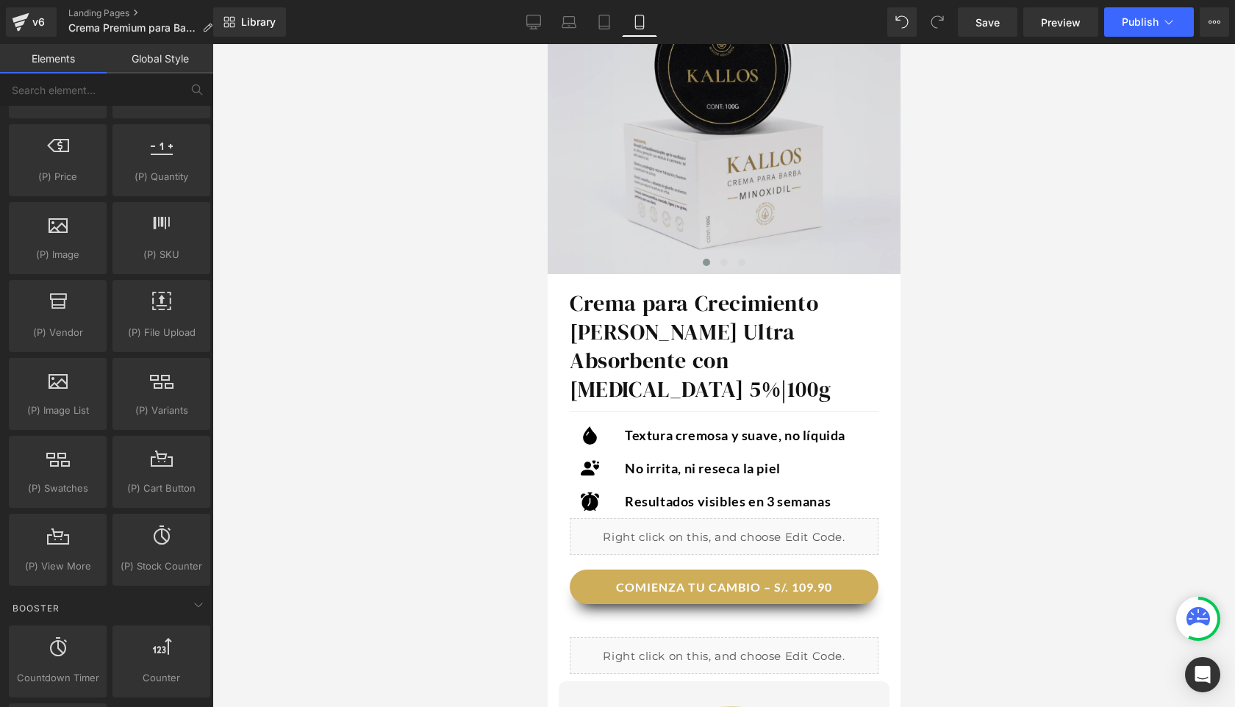
scroll to position [320, 0]
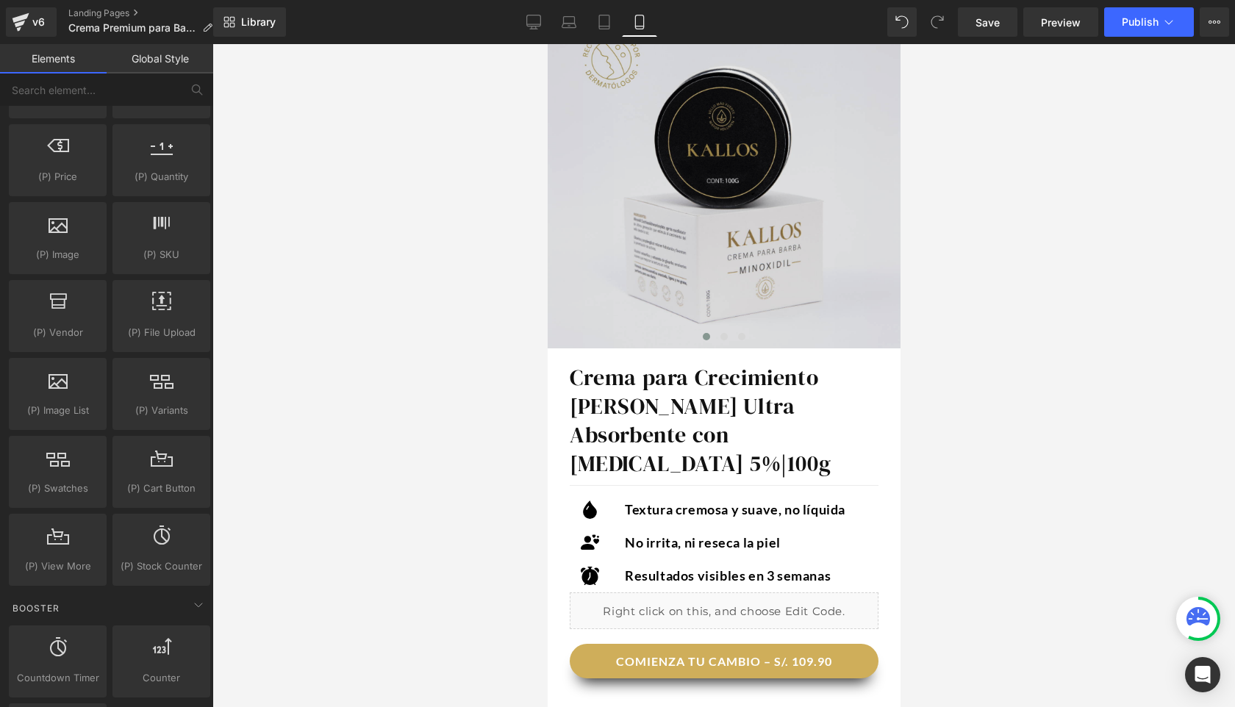
click at [774, 182] on img at bounding box center [723, 172] width 353 height 353
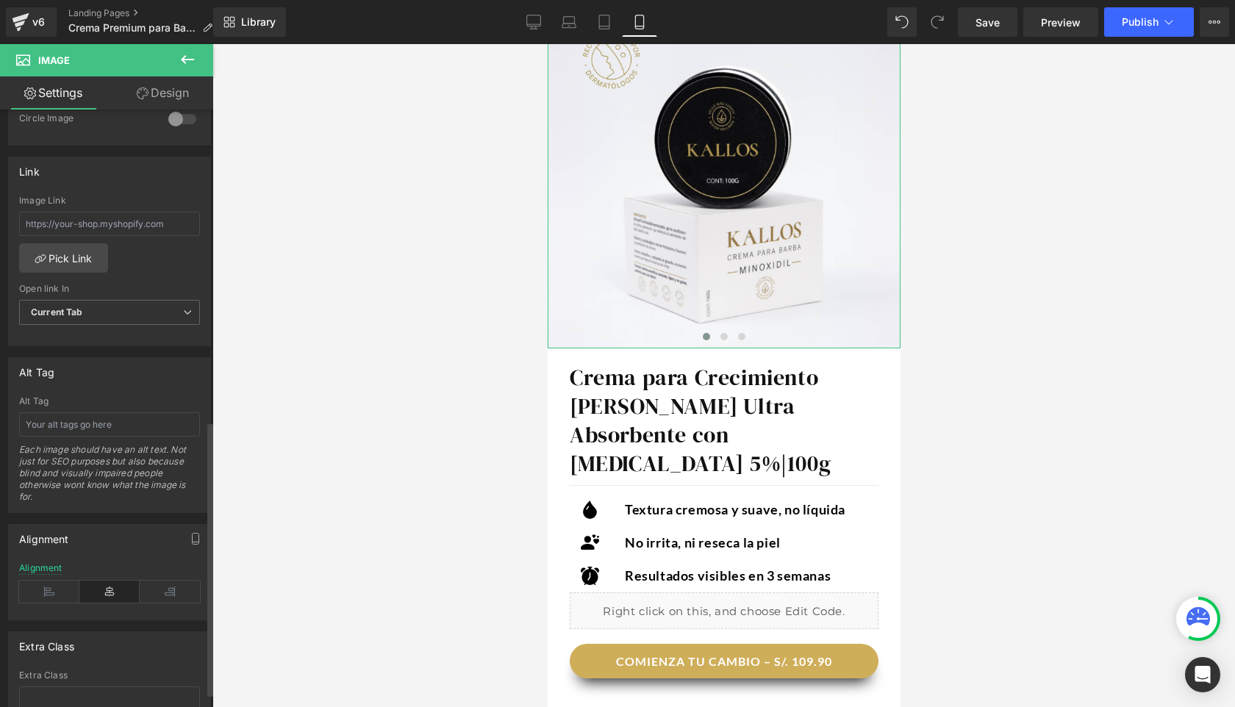
scroll to position [707, 0]
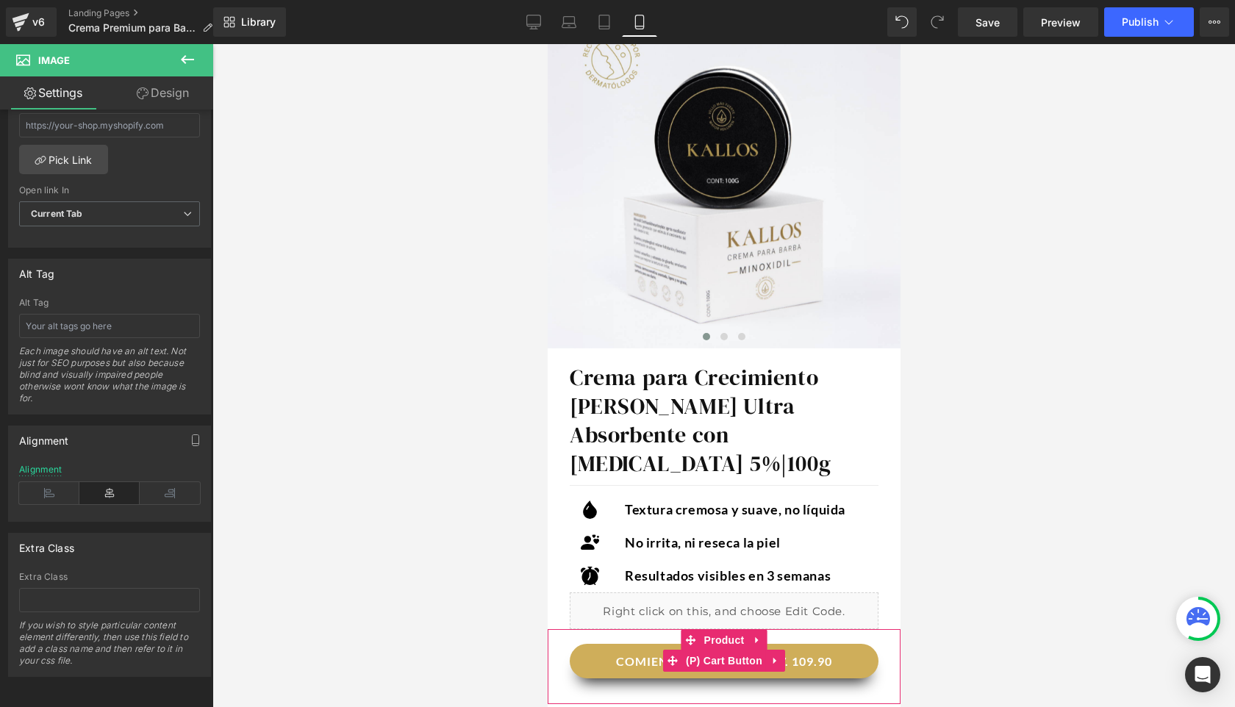
click at [636, 644] on button "COMIENZA TU CAMBIO – S/. 109.90" at bounding box center [723, 661] width 309 height 35
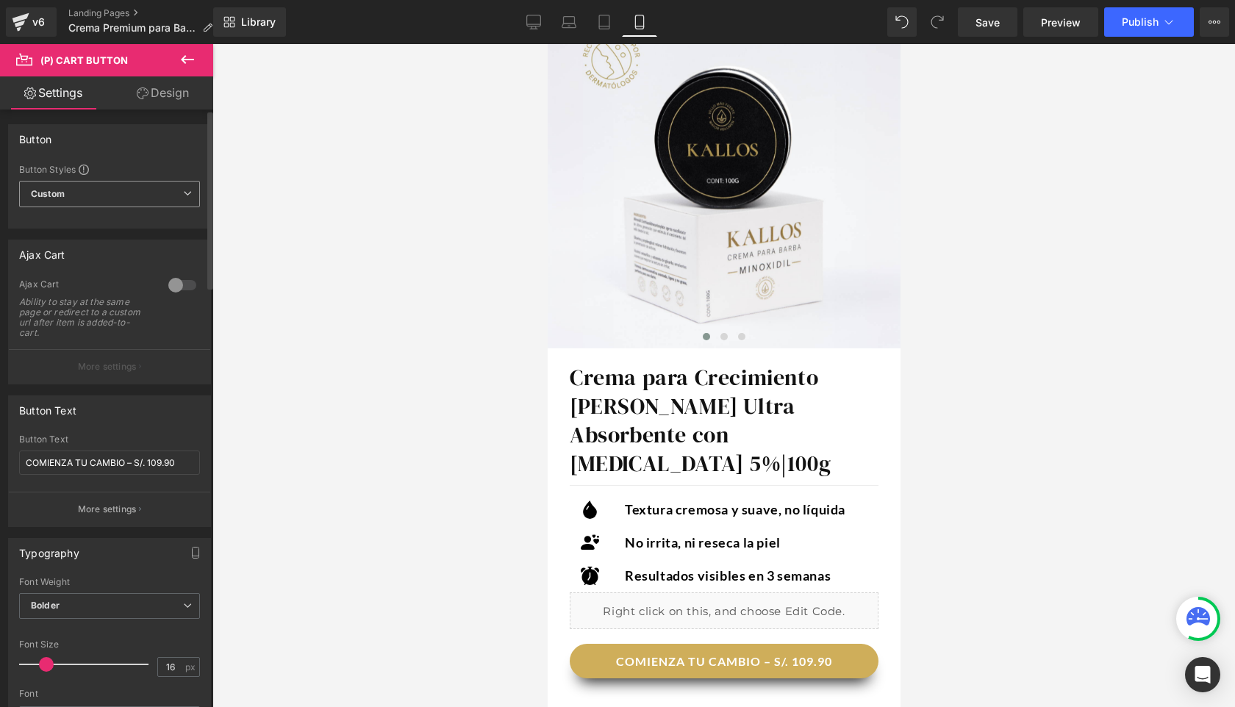
click at [112, 198] on span "Custom Setup Global Style" at bounding box center [109, 194] width 181 height 26
click at [112, 198] on span "Custom Setup Global Style" at bounding box center [106, 194] width 175 height 26
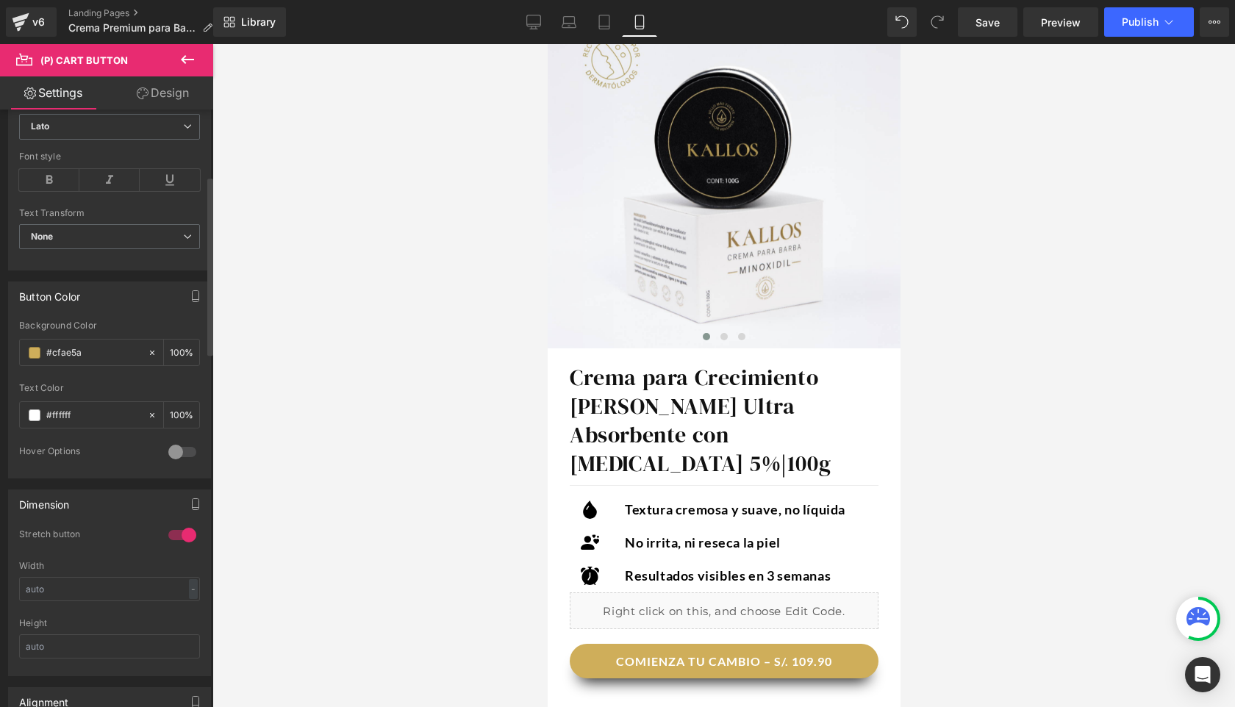
scroll to position [0, 0]
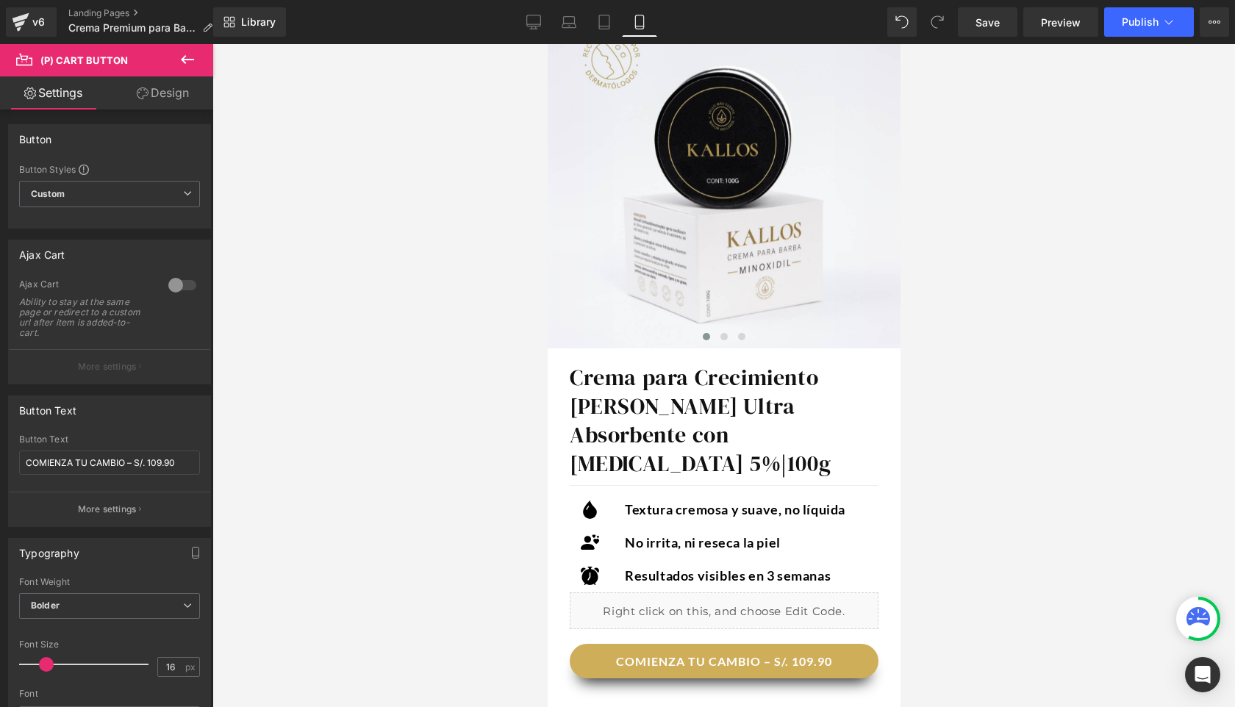
click at [184, 65] on icon at bounding box center [188, 60] width 18 height 18
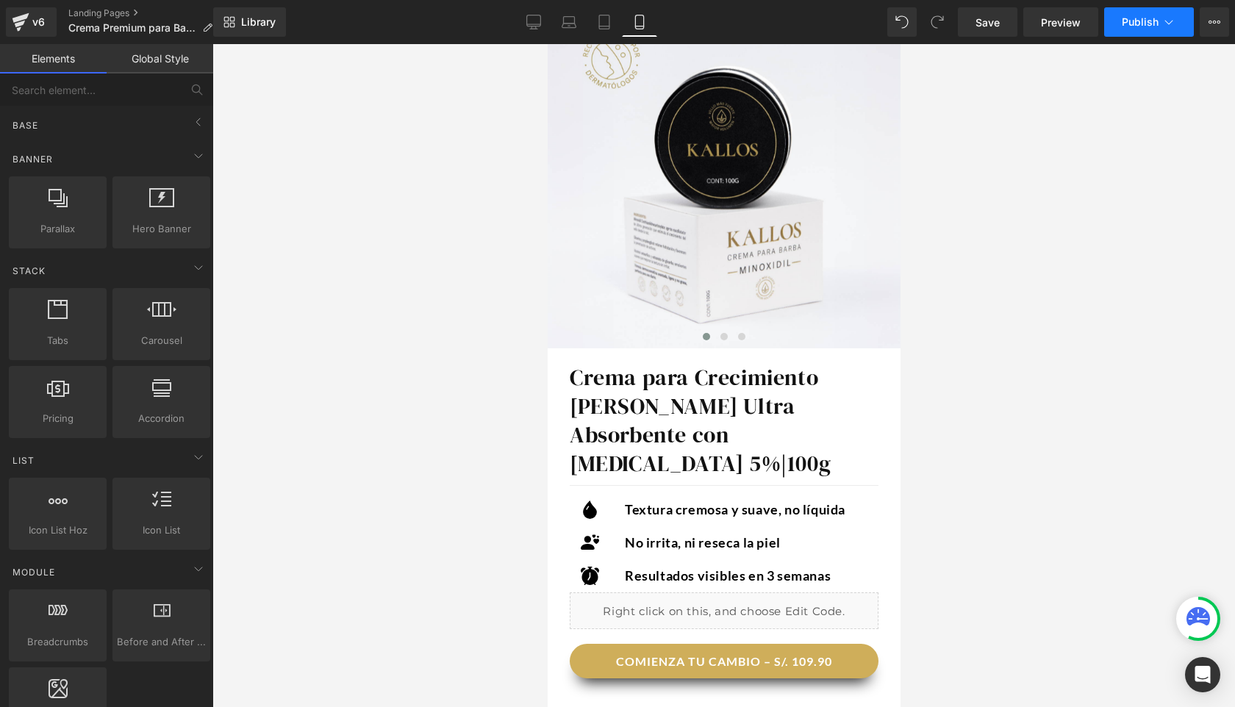
click at [1140, 26] on span "Publish" at bounding box center [1139, 22] width 37 height 12
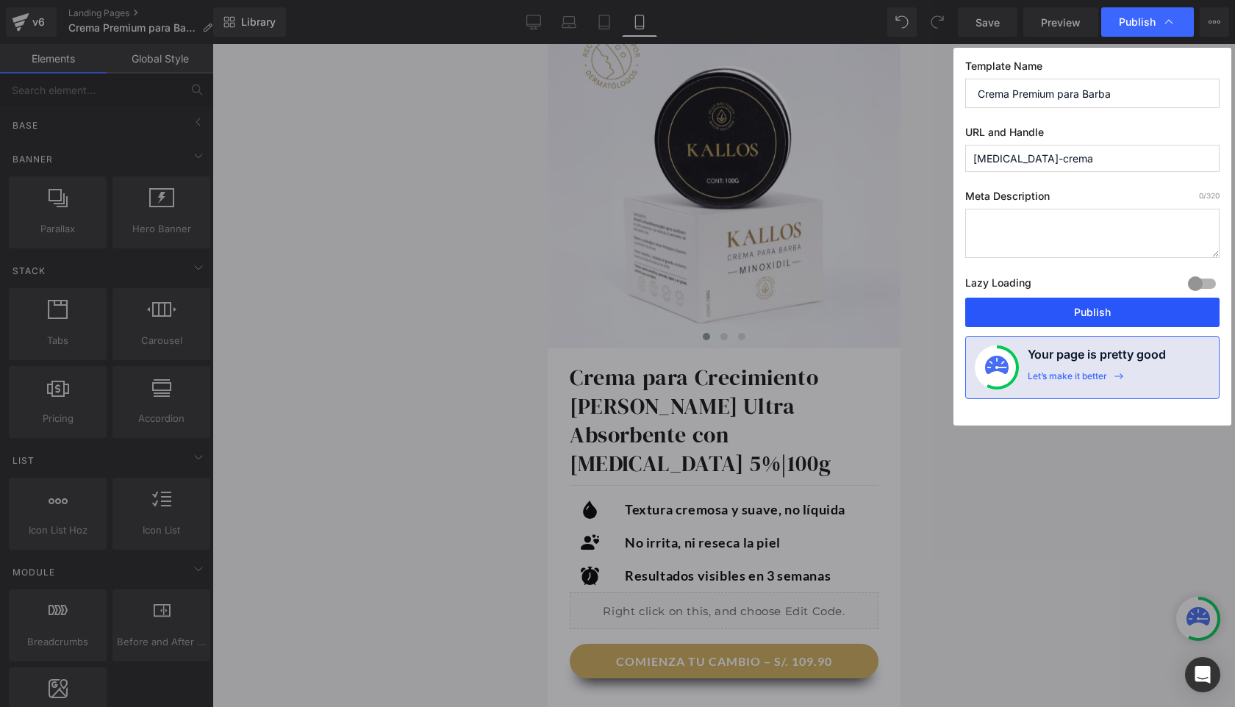
click at [1087, 319] on button "Publish" at bounding box center [1092, 312] width 254 height 29
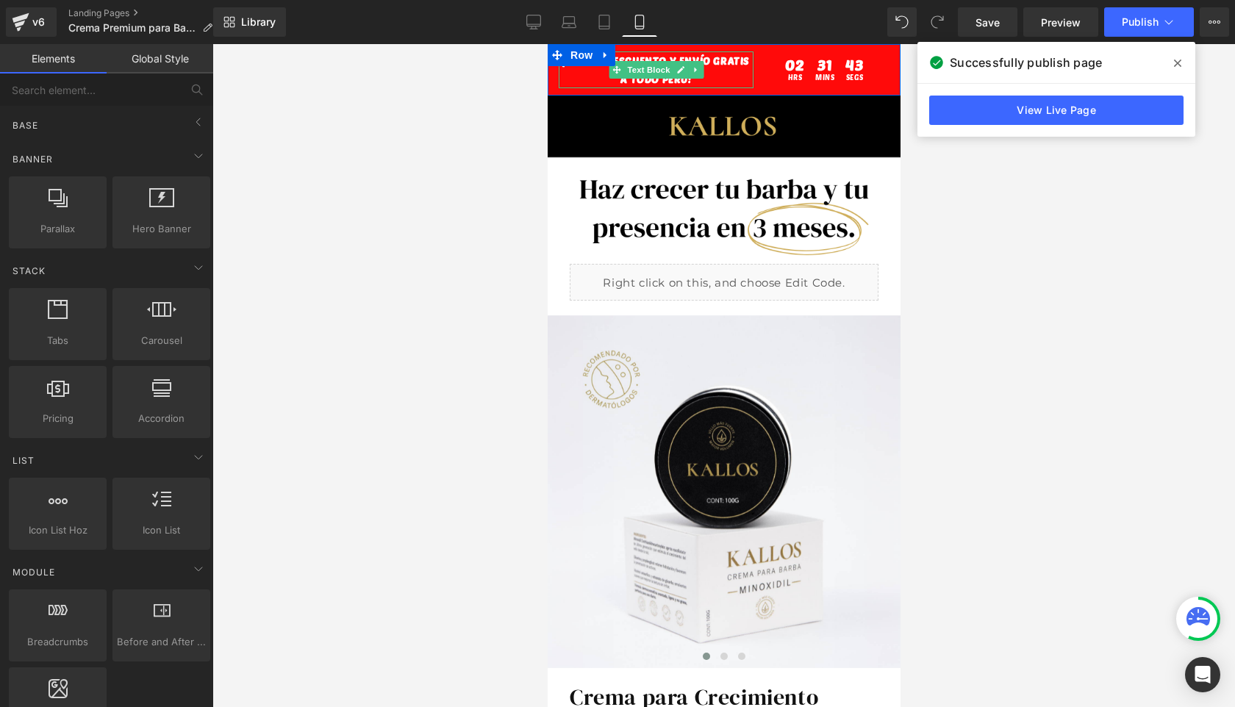
click at [587, 75] on p "¡2O% DE DESCUENTO Y ENVíO GRATiS A TODO PERú!" at bounding box center [655, 69] width 195 height 37
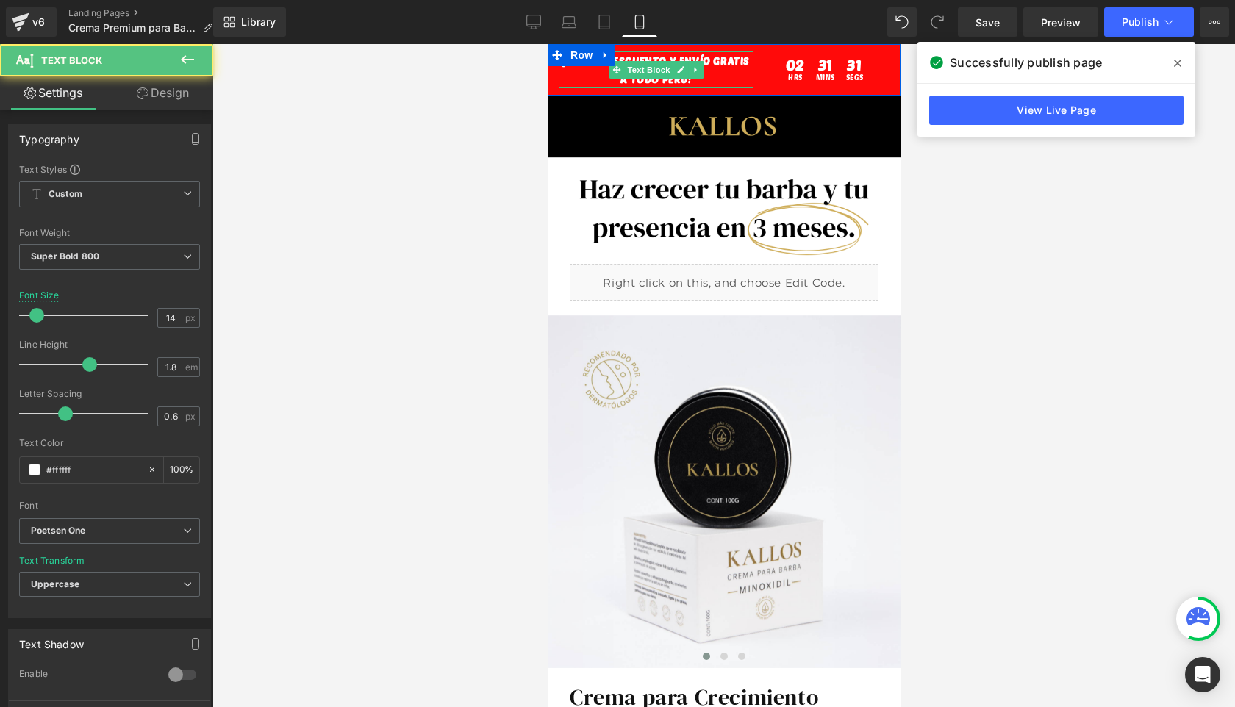
click at [592, 73] on p "¡2O% DE DESCUENTO Y ENVíO GRATiS A TODO PERú!" at bounding box center [655, 69] width 195 height 37
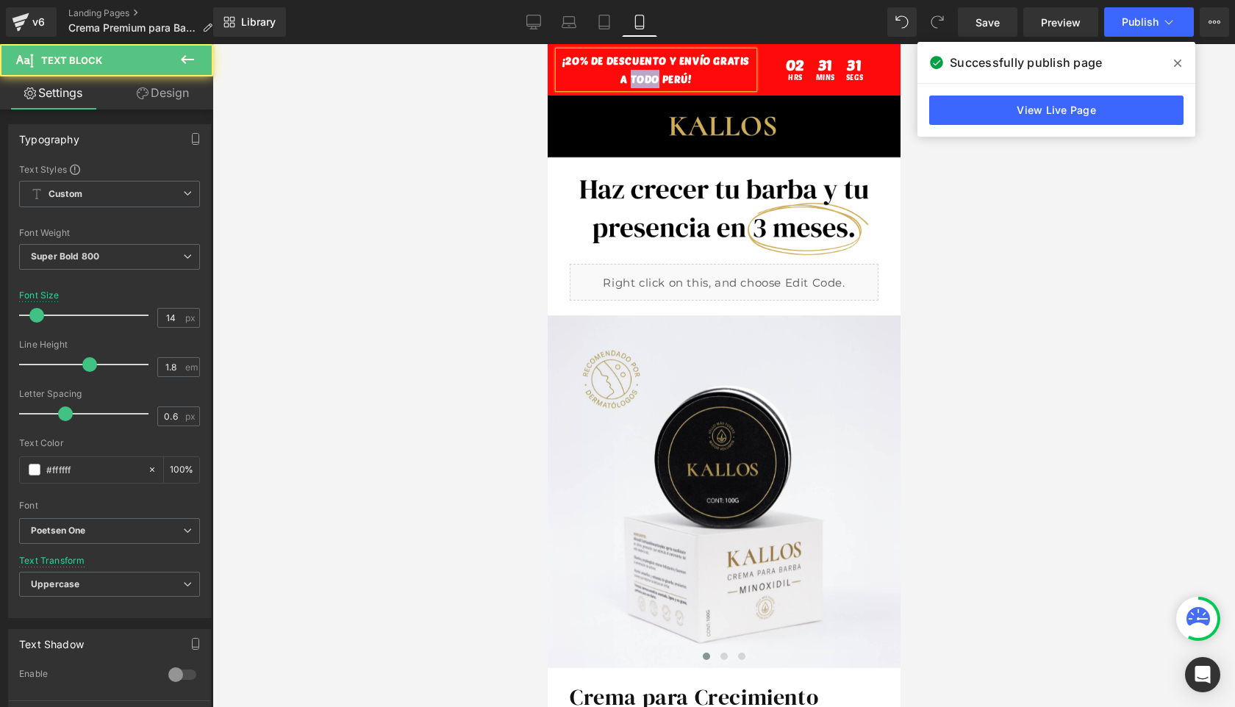
click at [592, 73] on p "¡2O% DE DESCUENTO Y ENVíO GRATiS A TODO PERú!" at bounding box center [655, 69] width 195 height 37
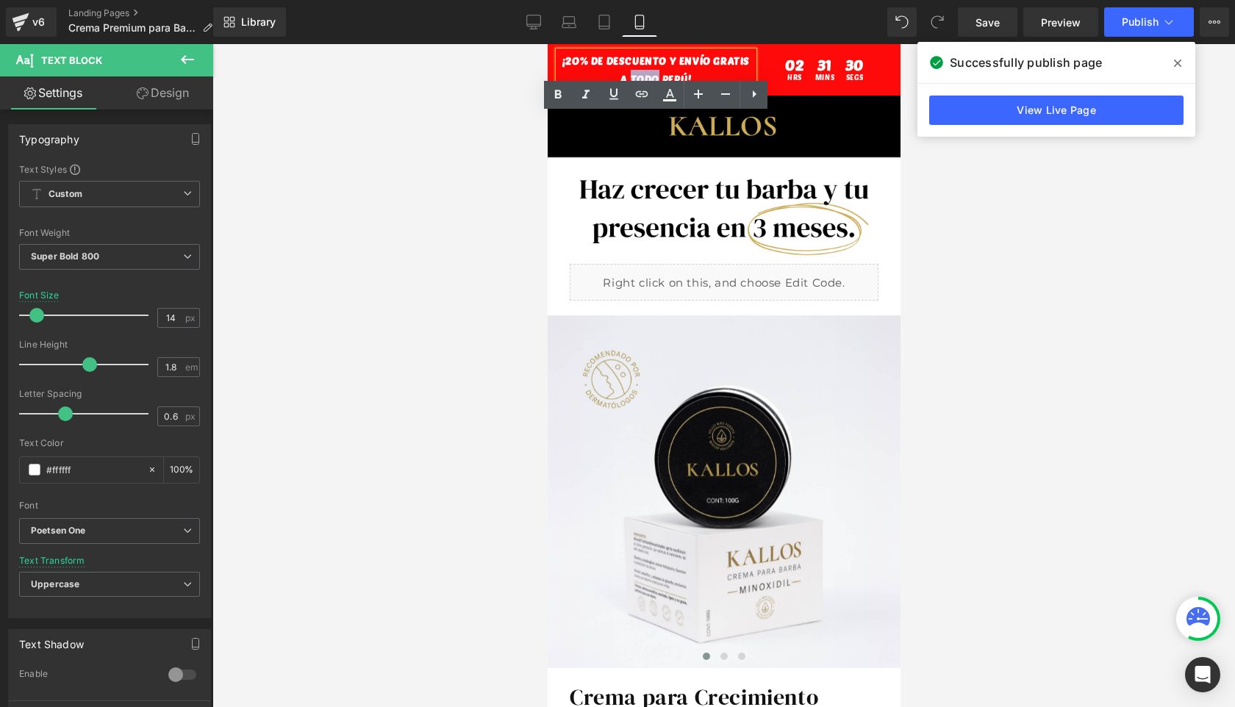
click at [585, 51] on span "Row" at bounding box center [581, 56] width 24 height 18
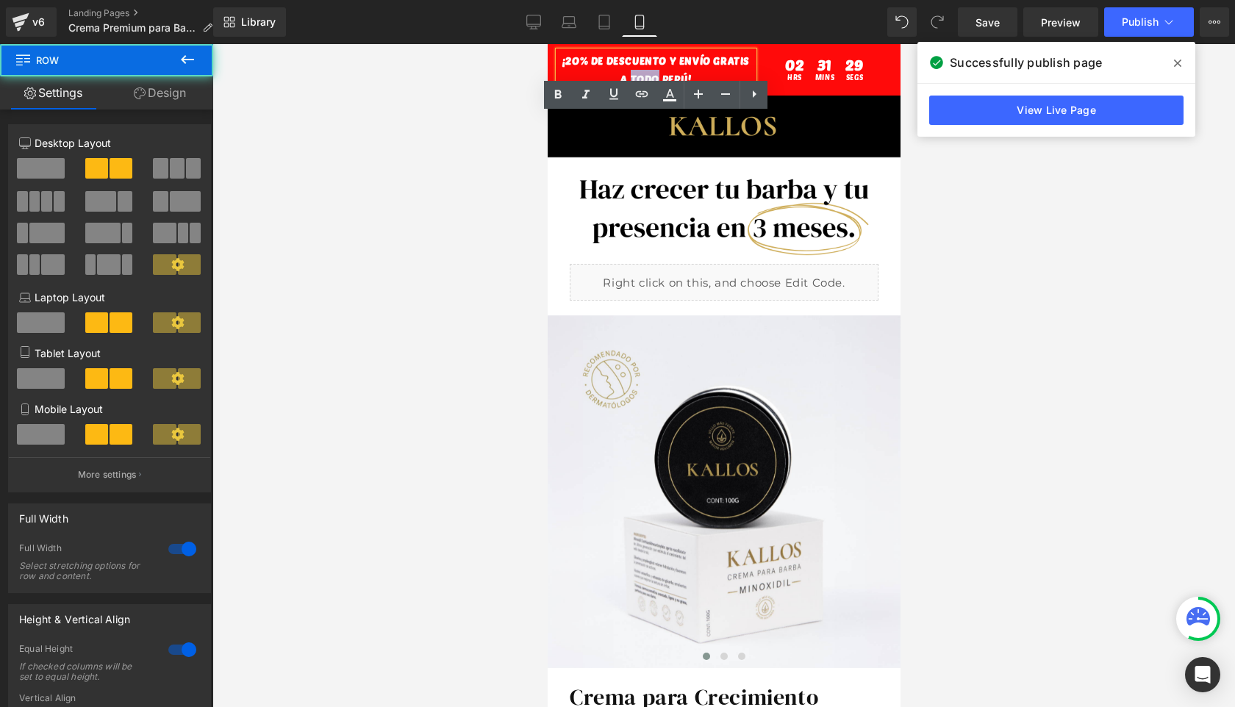
click at [589, 61] on span "Row" at bounding box center [581, 56] width 24 height 18
click at [626, 64] on p "¡2O% DE DESCUENTO Y ENVíO GRATiS A TODO PERú!" at bounding box center [655, 69] width 195 height 37
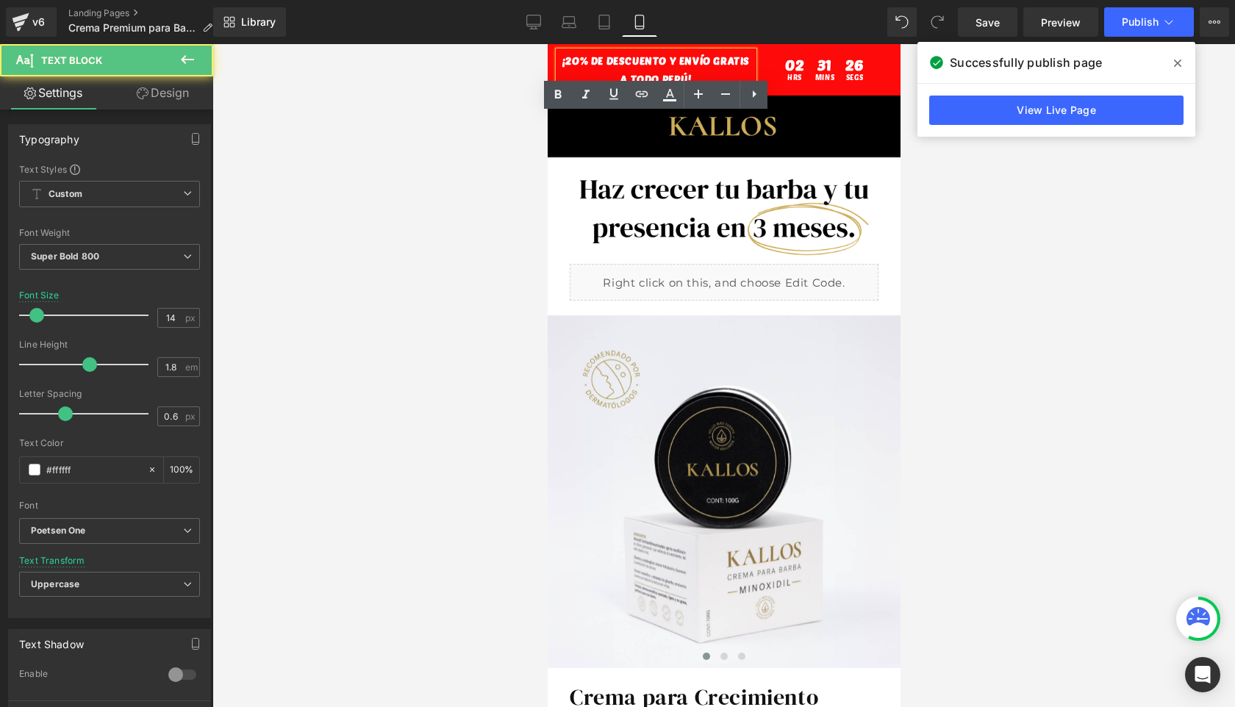
click at [614, 61] on p "¡2O% DE DESCUENTO Y ENVíO GRATiS A TODO PERú!" at bounding box center [655, 69] width 195 height 37
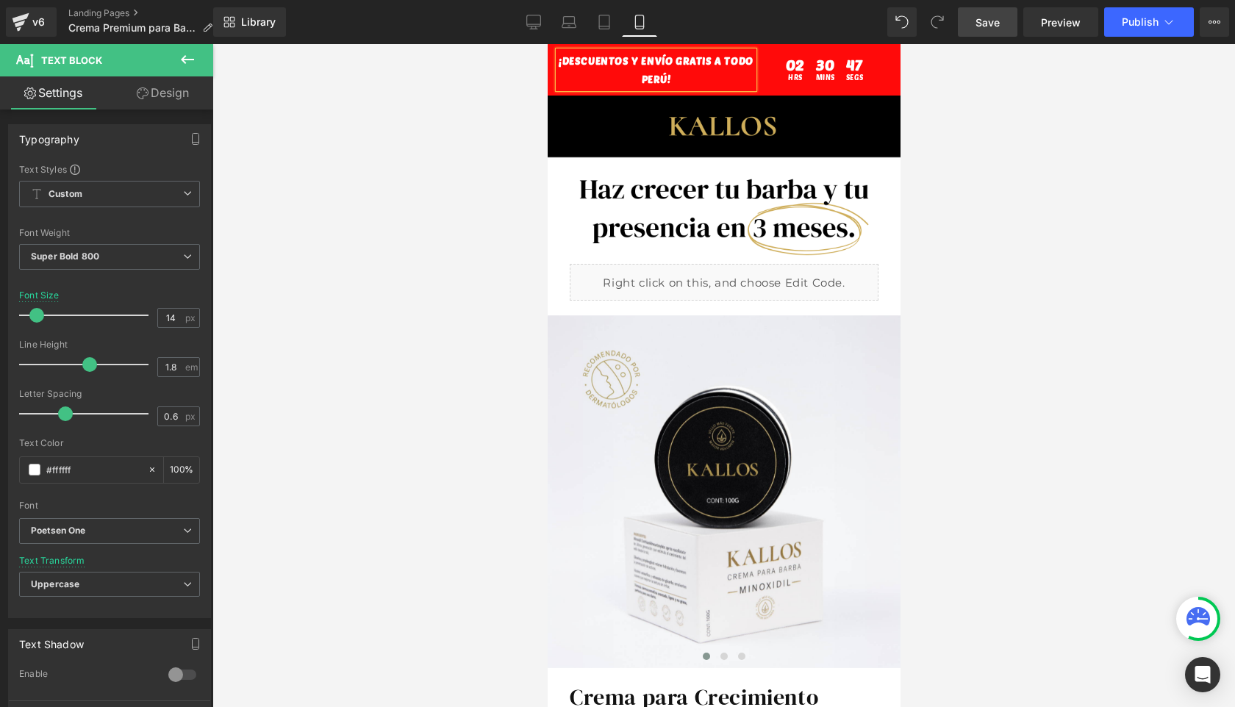
click at [980, 15] on span "Save" at bounding box center [987, 22] width 24 height 15
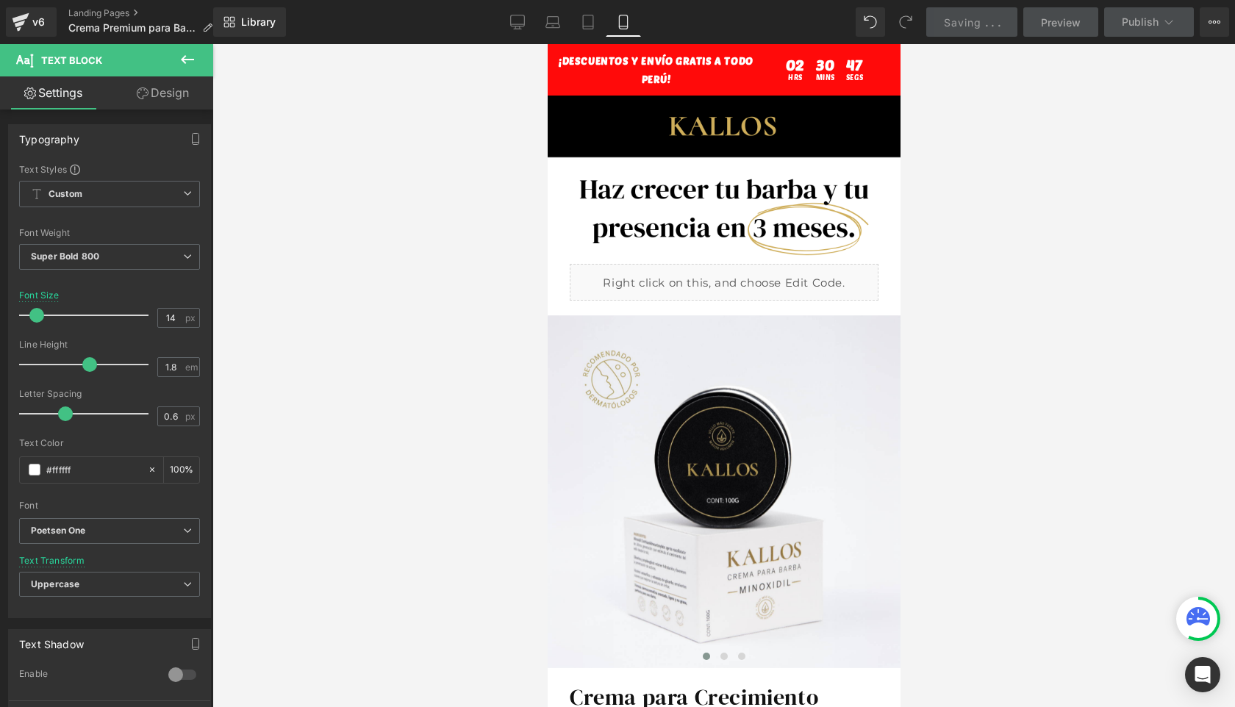
click at [946, 231] on div at bounding box center [723, 375] width 1022 height 663
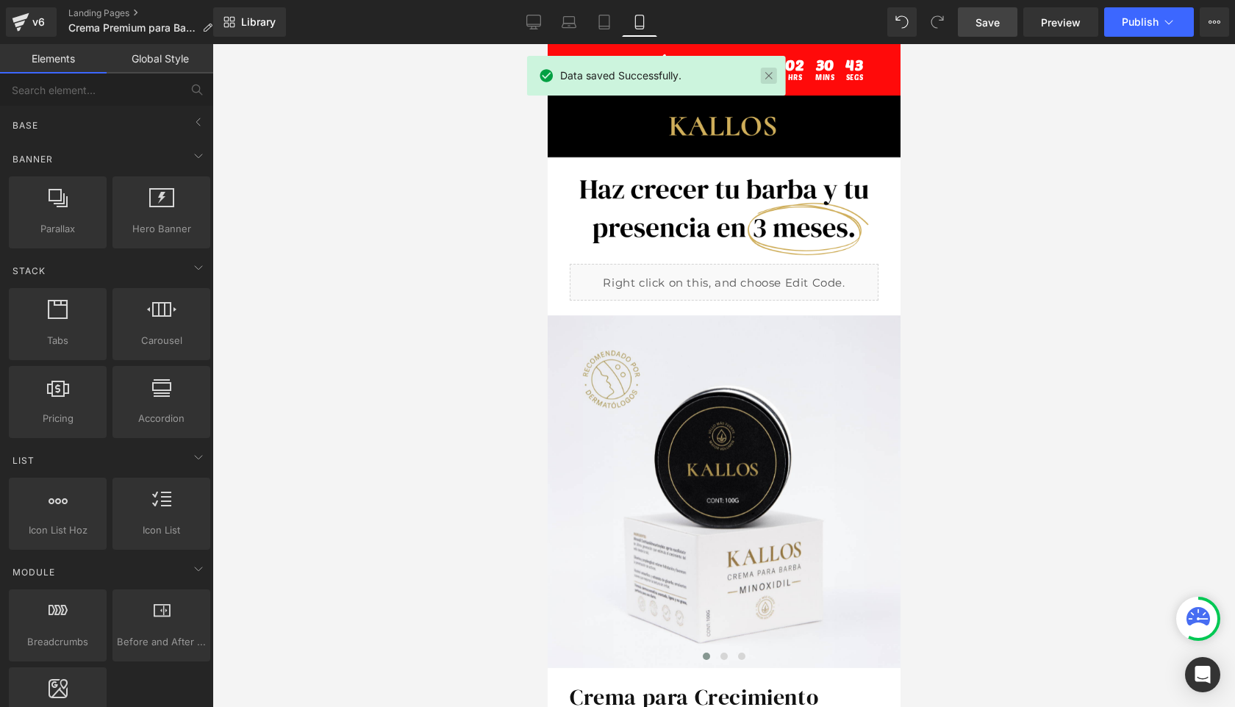
click at [765, 79] on link at bounding box center [769, 76] width 16 height 16
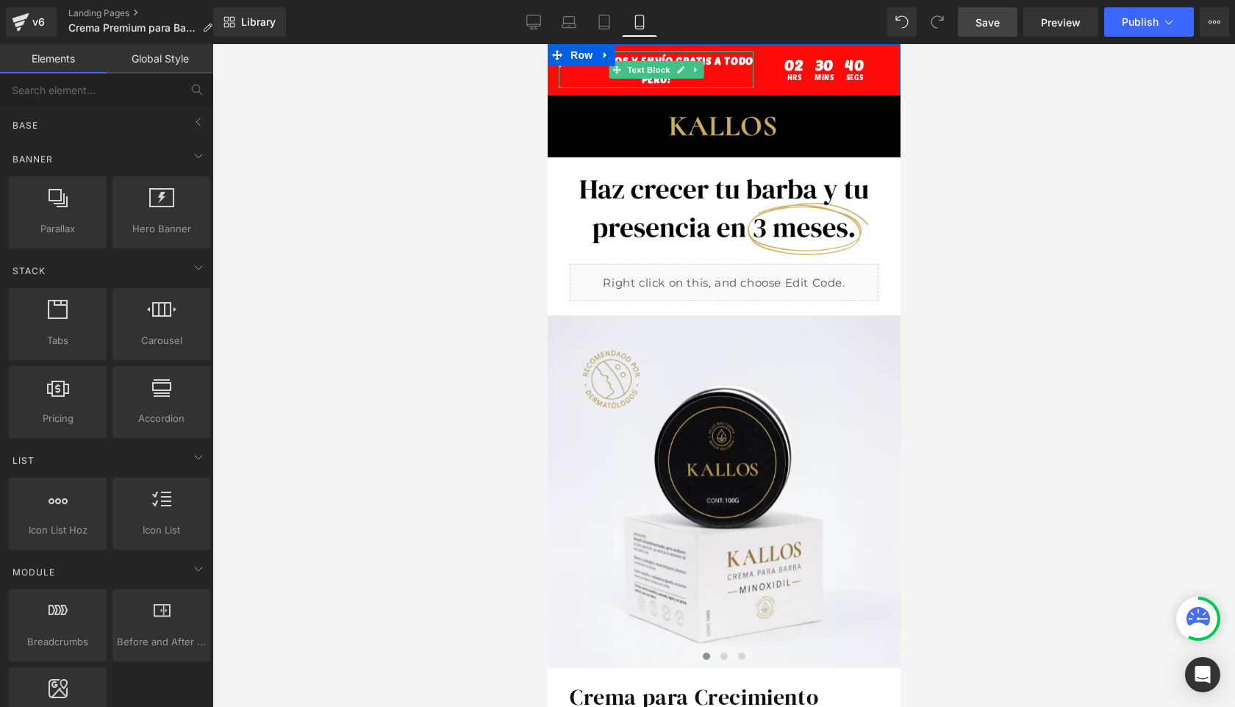
click at [713, 60] on p "¡DESCUENTOS Y ENVíO GRATiS A TODO PERú!" at bounding box center [655, 69] width 195 height 37
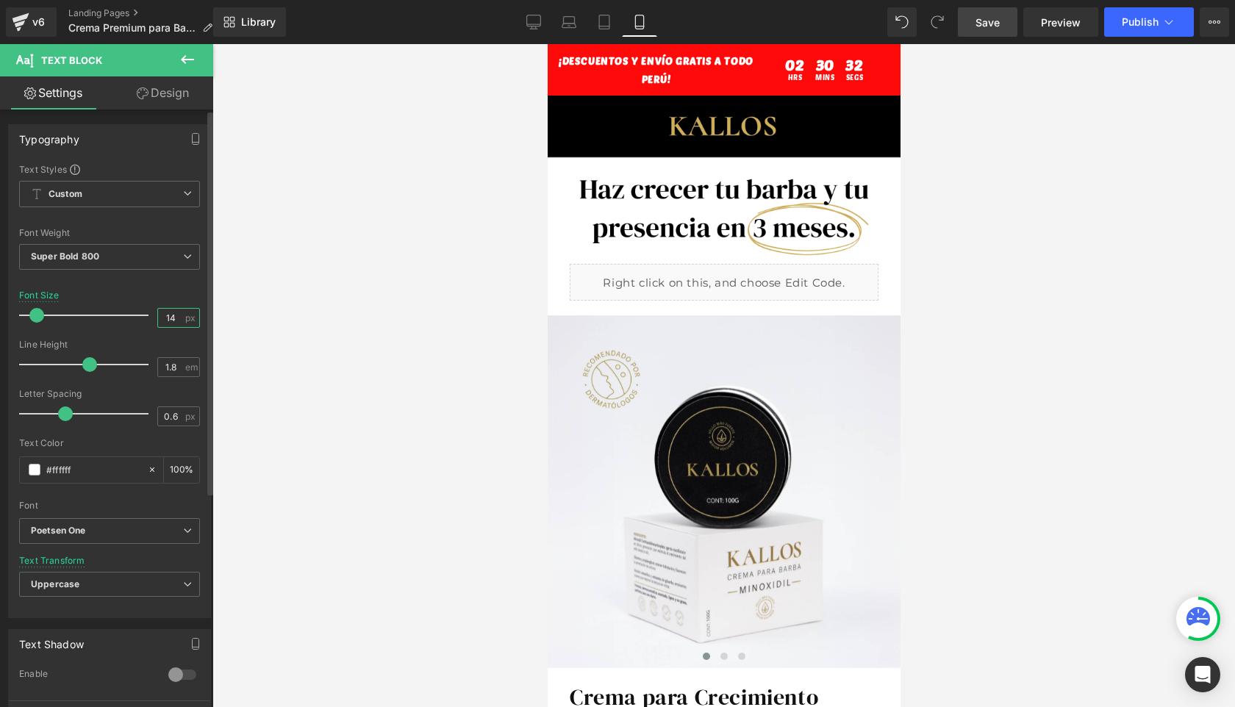
click at [168, 316] on input "14" at bounding box center [171, 318] width 26 height 18
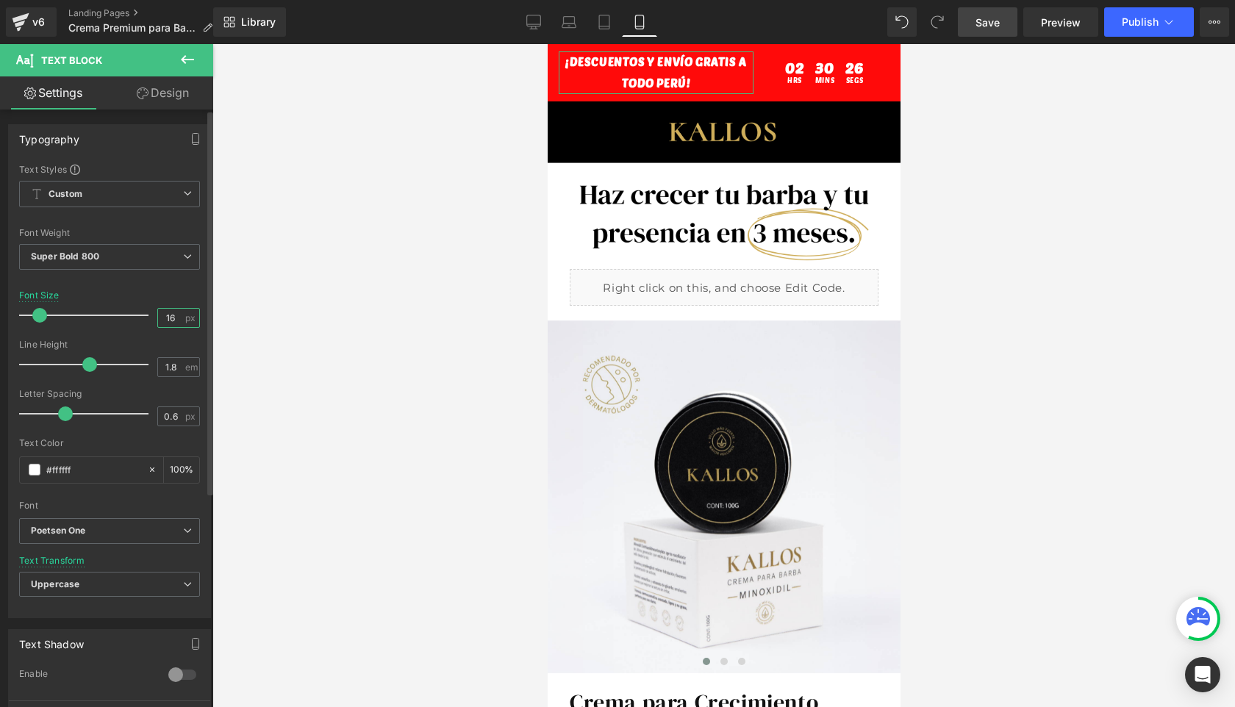
type input "1"
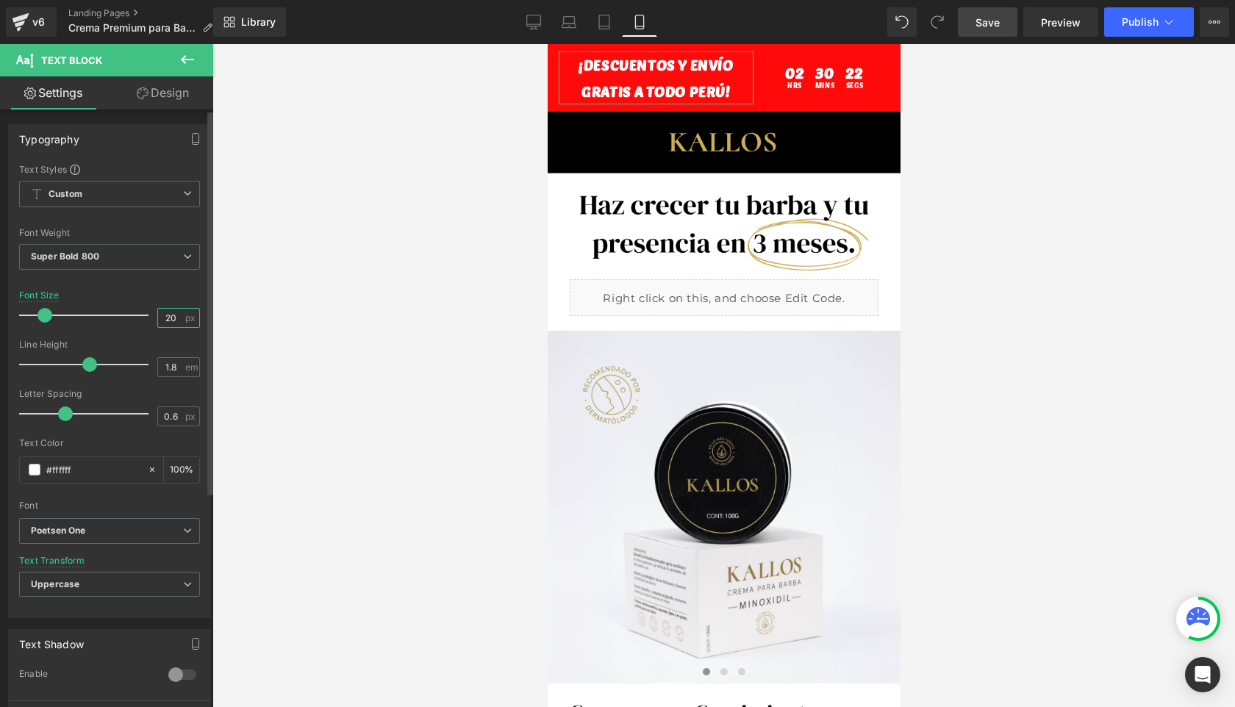
click at [167, 318] on input "20" at bounding box center [171, 318] width 26 height 18
type input "2"
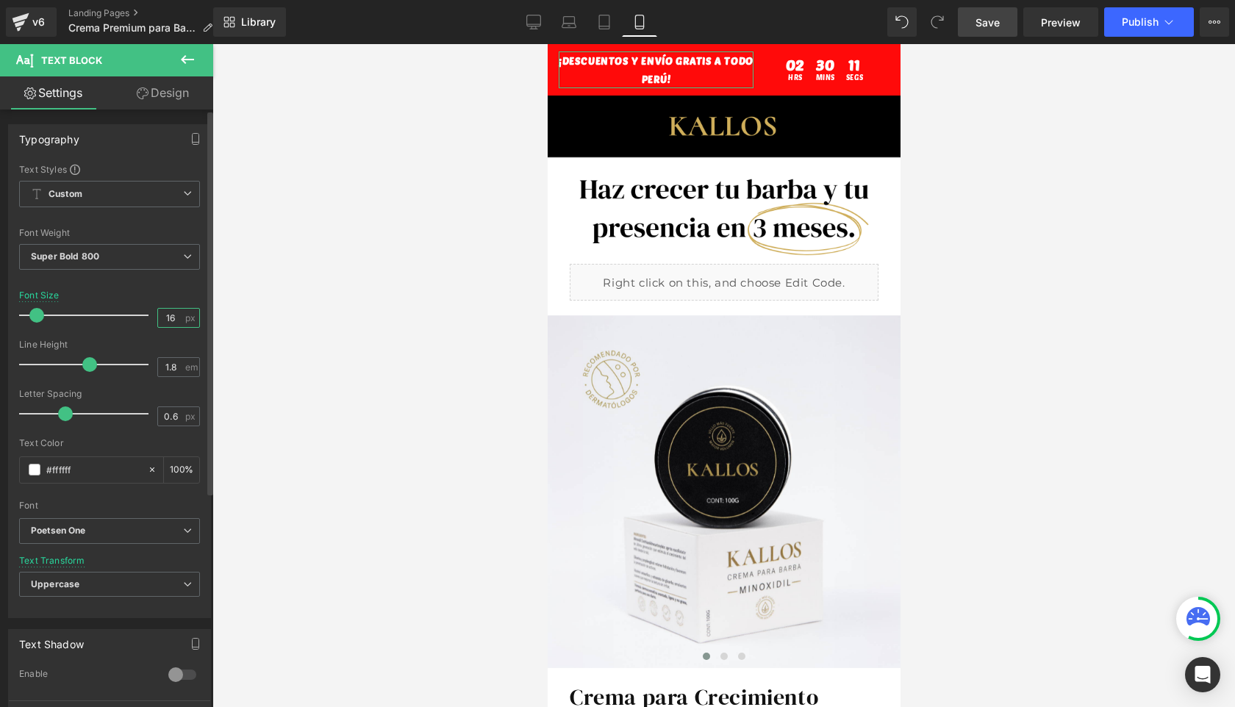
type input "16"
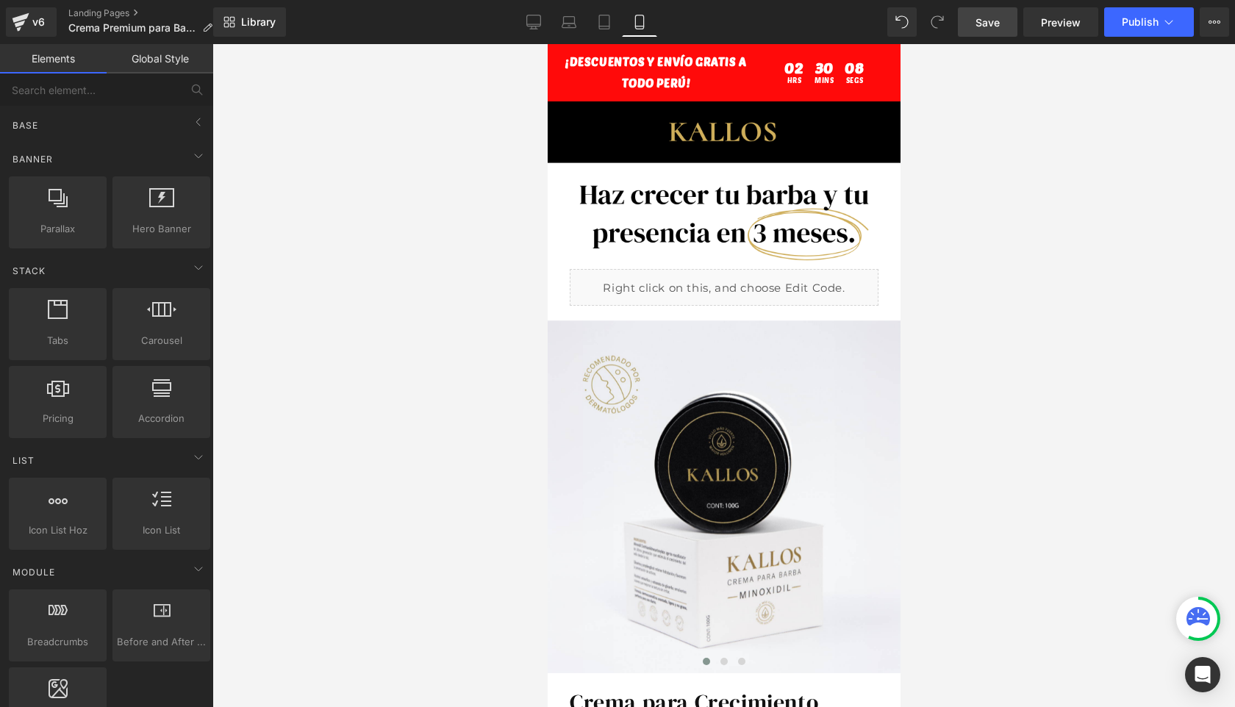
click at [979, 222] on div at bounding box center [723, 375] width 1022 height 663
click at [1003, 35] on link "Save" at bounding box center [987, 21] width 60 height 29
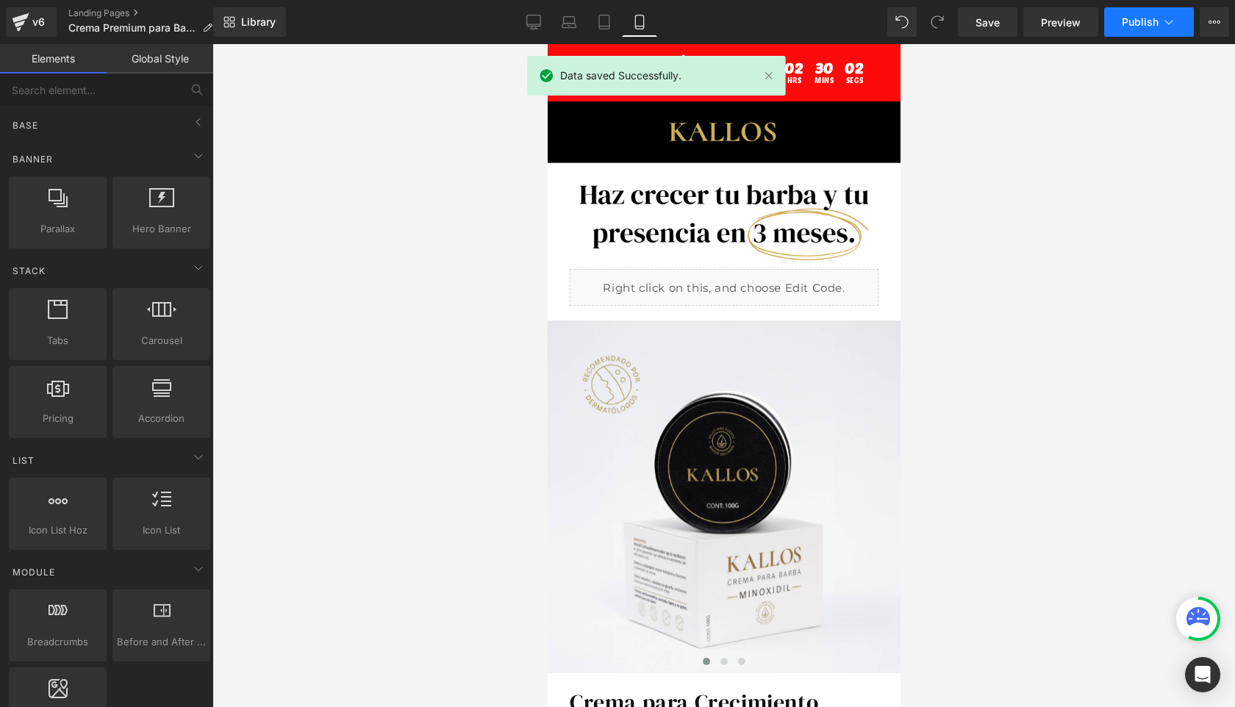
click at [1131, 26] on span "Publish" at bounding box center [1139, 22] width 37 height 12
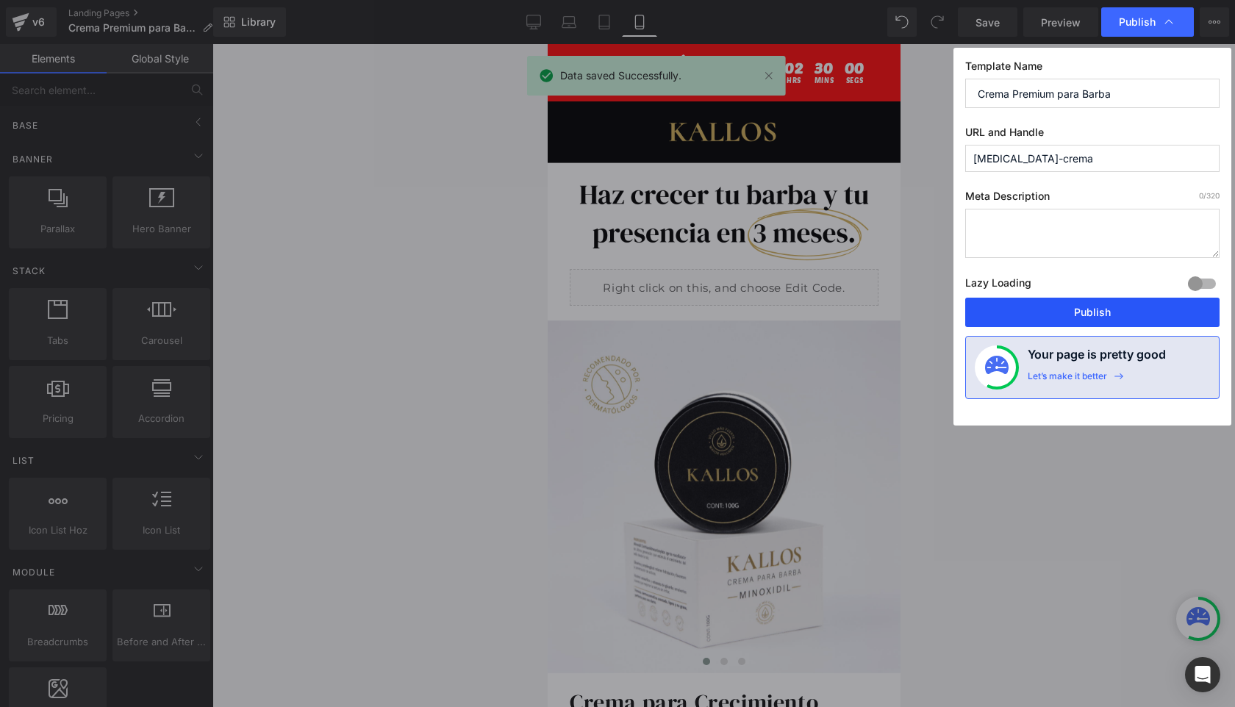
click at [1104, 311] on button "Publish" at bounding box center [1092, 312] width 254 height 29
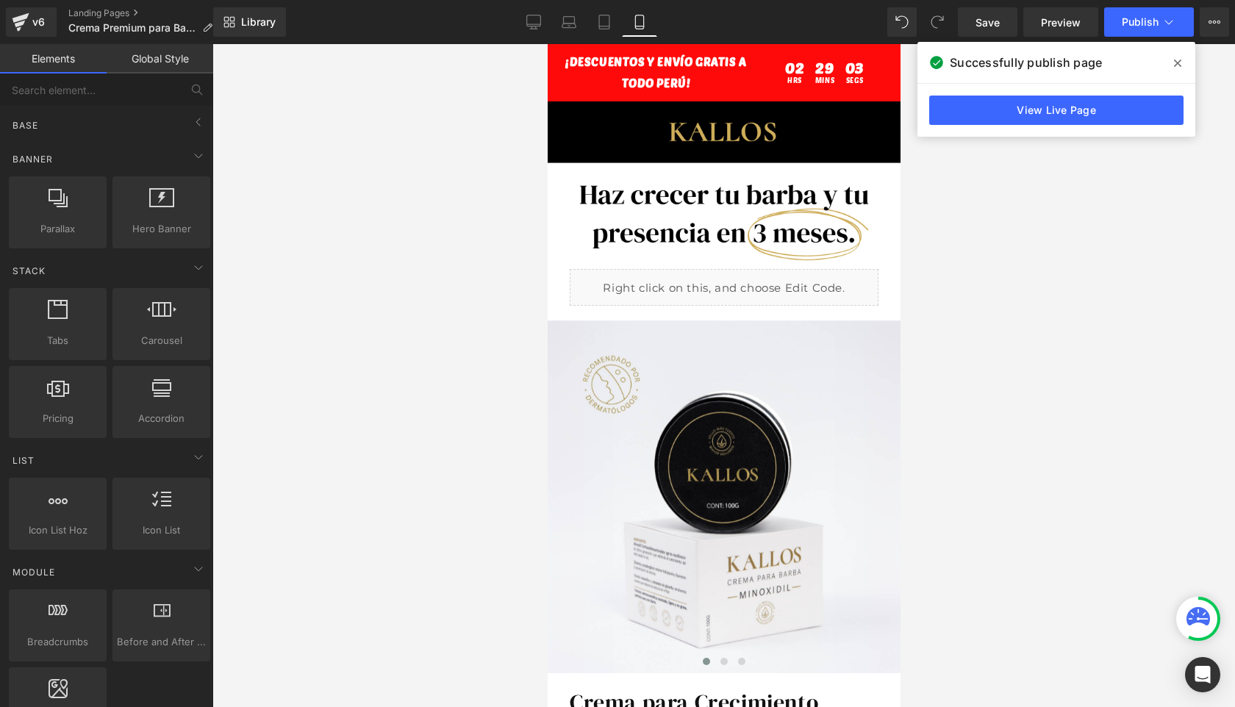
click at [1183, 63] on span at bounding box center [1177, 63] width 24 height 24
